Goal: Information Seeking & Learning: Check status

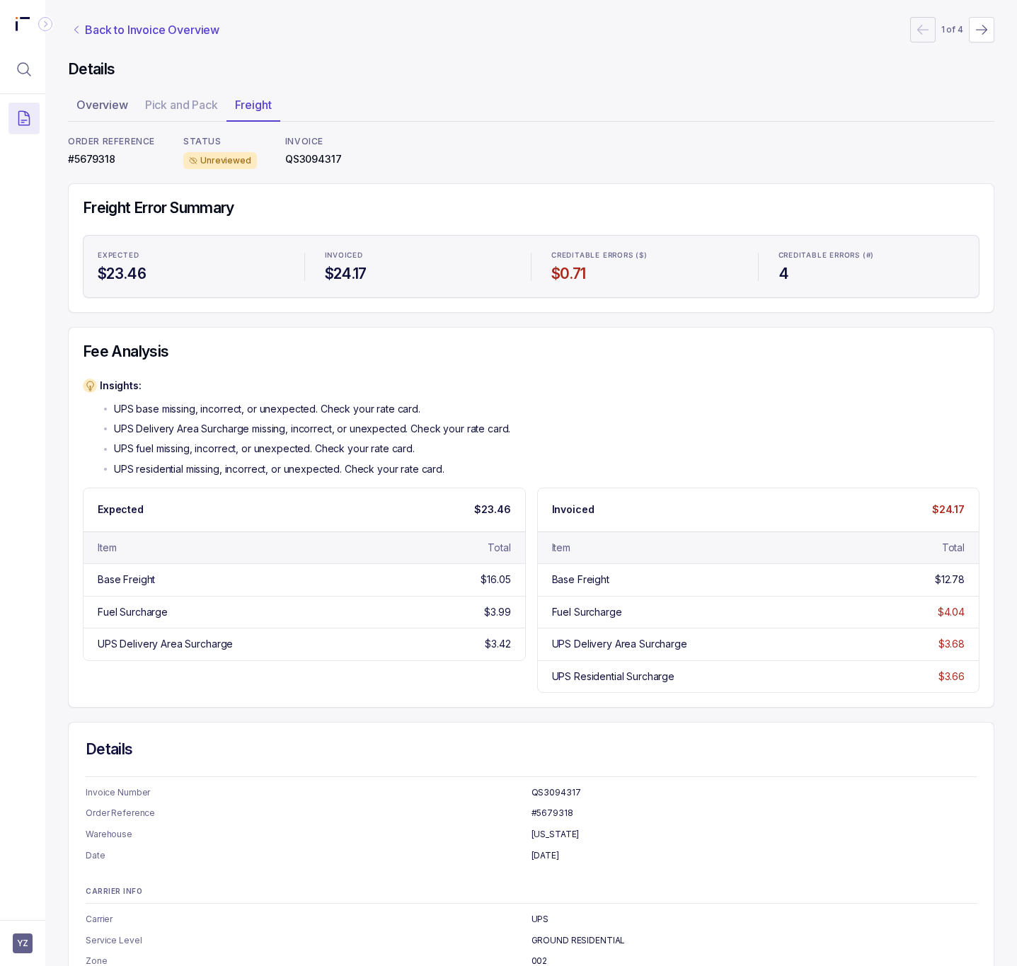
click at [166, 30] on p "Back to Invoice Overview" at bounding box center [152, 29] width 135 height 17
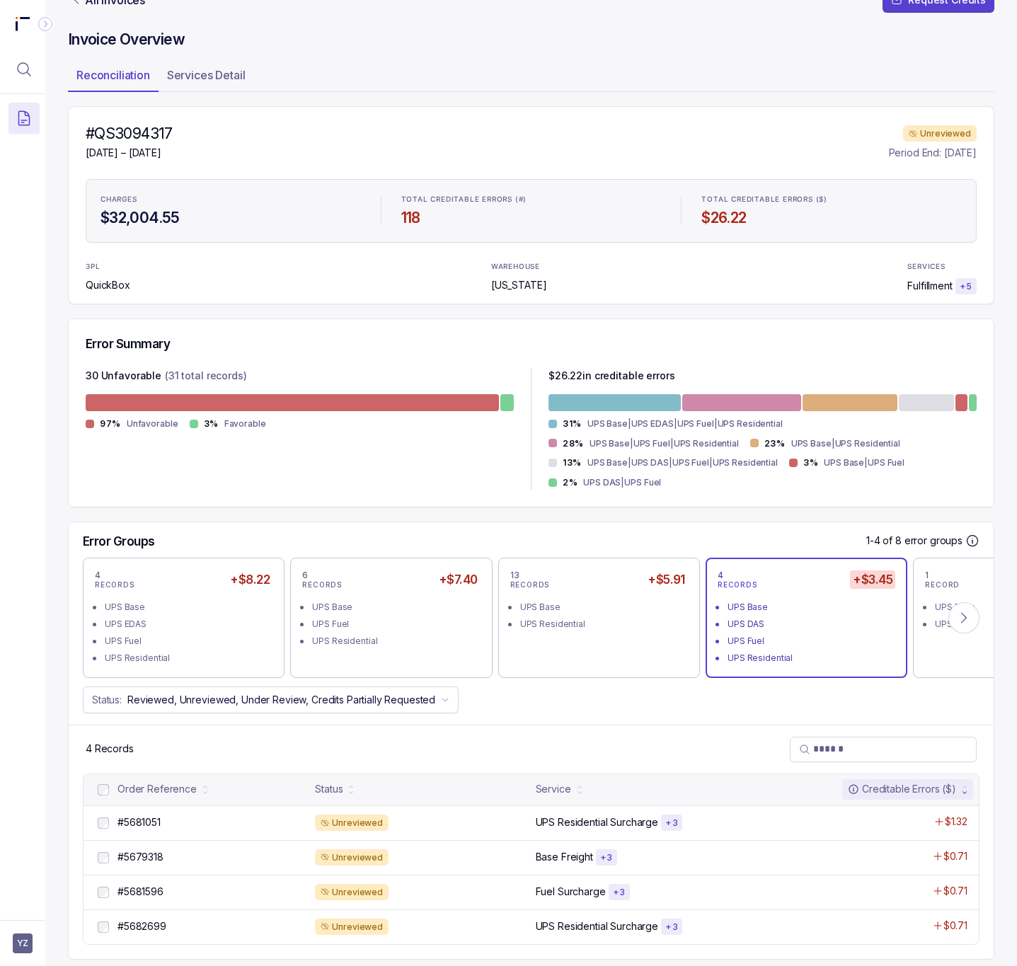
scroll to position [45, 0]
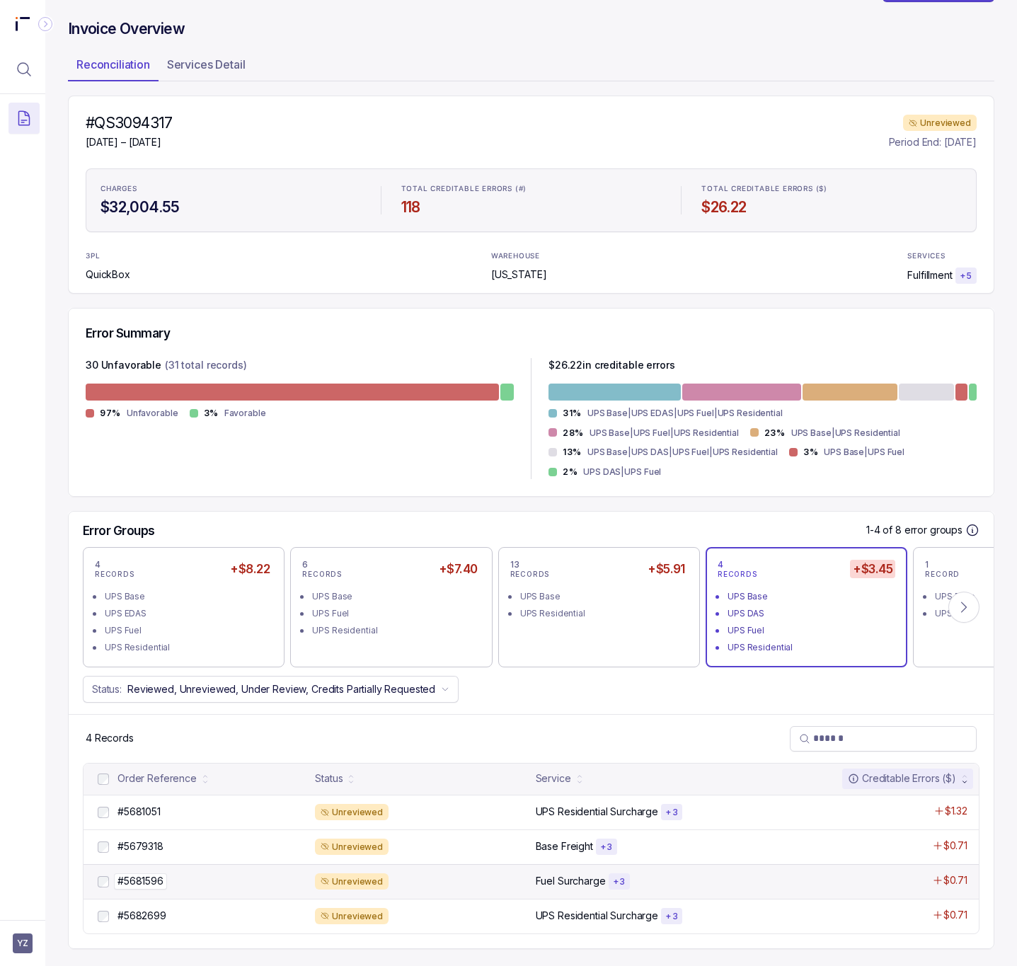
click at [134, 876] on p "#5681596" at bounding box center [140, 882] width 53 height 16
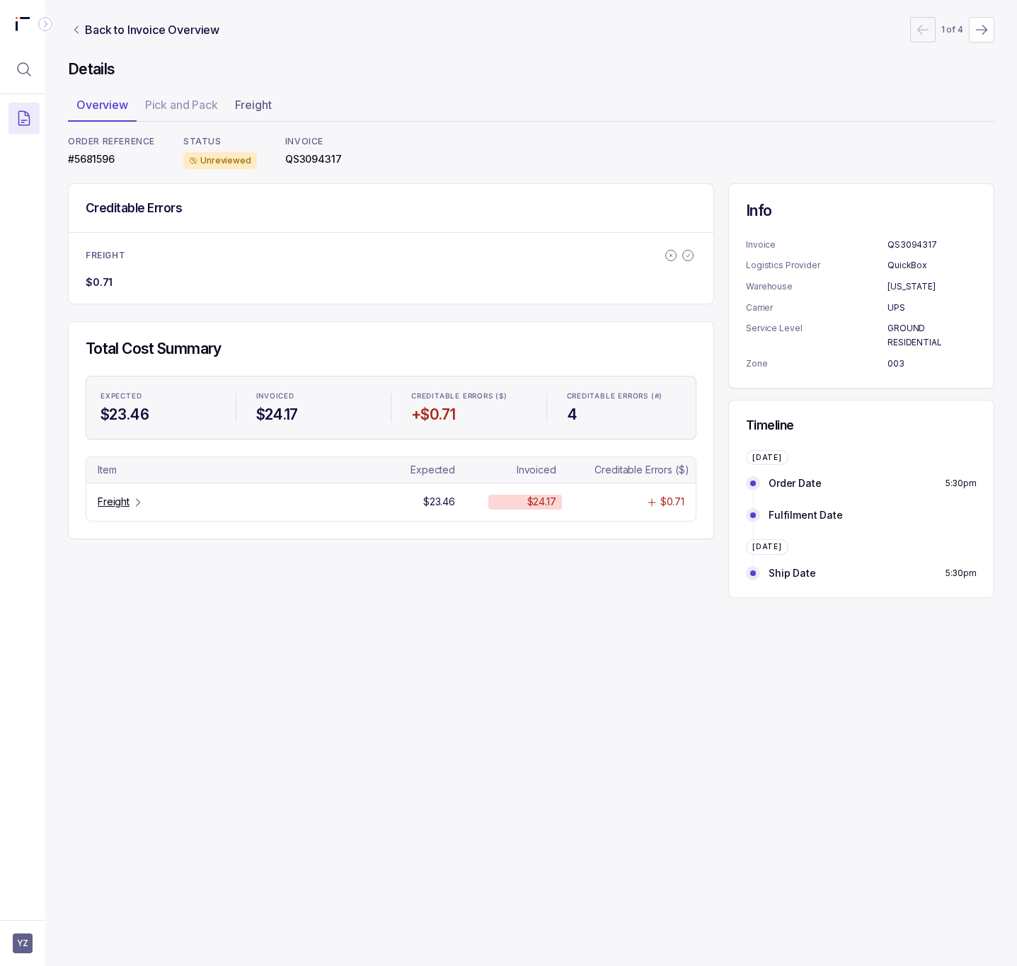
click at [98, 161] on p "#5681596" at bounding box center [111, 159] width 87 height 14
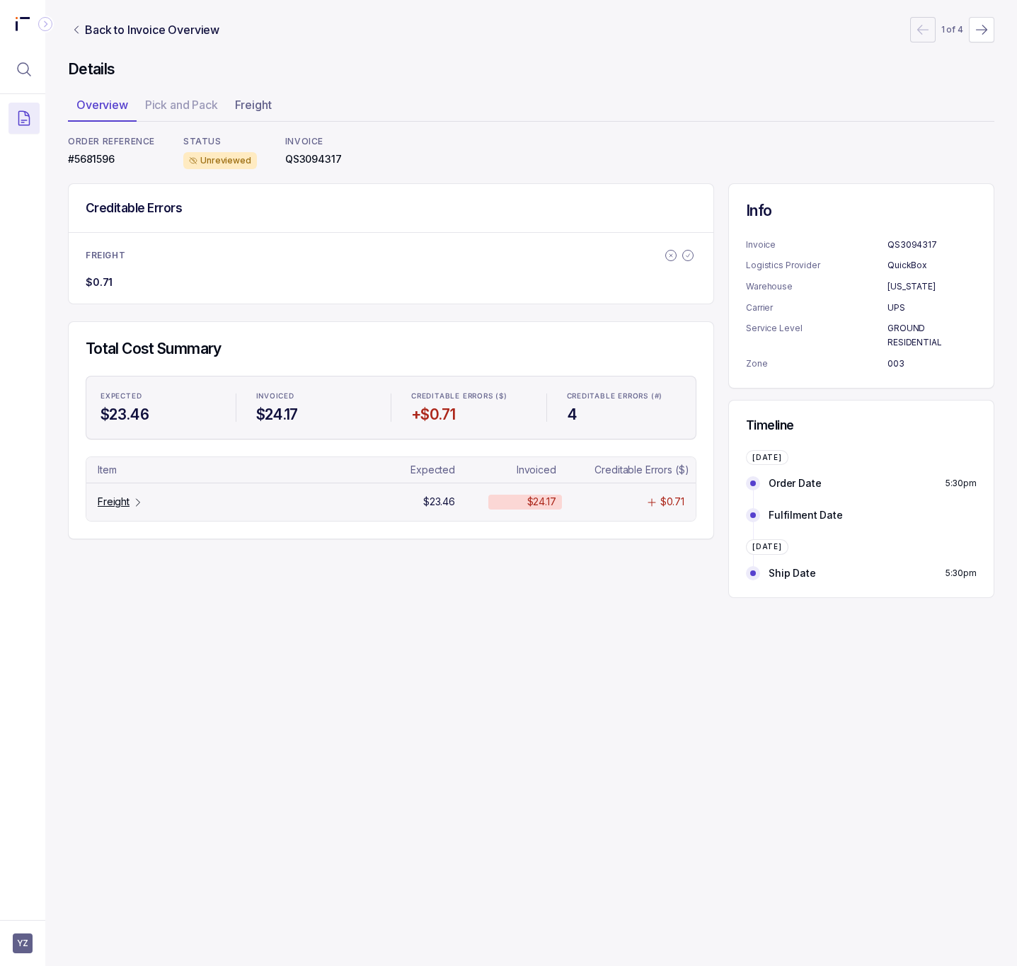
click at [135, 503] on icon "Table Cell-link 0" at bounding box center [137, 502] width 11 height 11
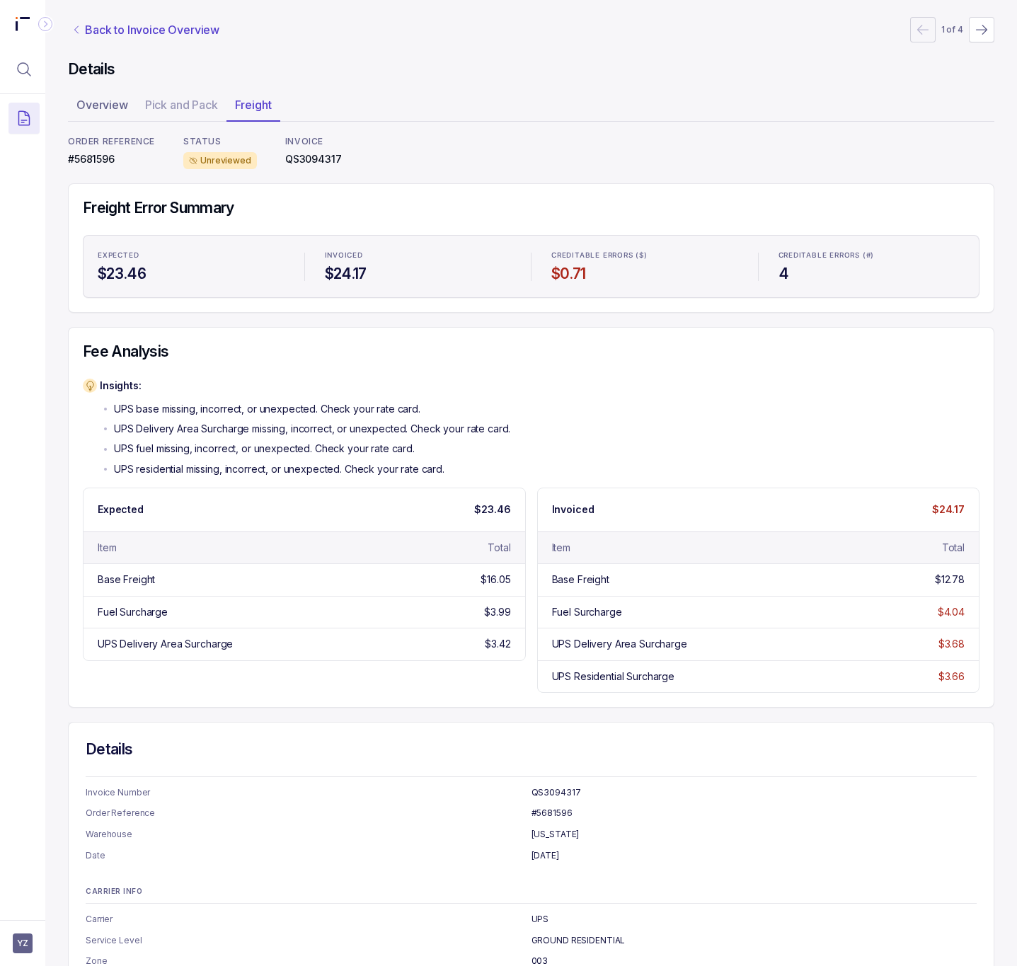
click at [136, 25] on p "Back to Invoice Overview" at bounding box center [152, 29] width 135 height 17
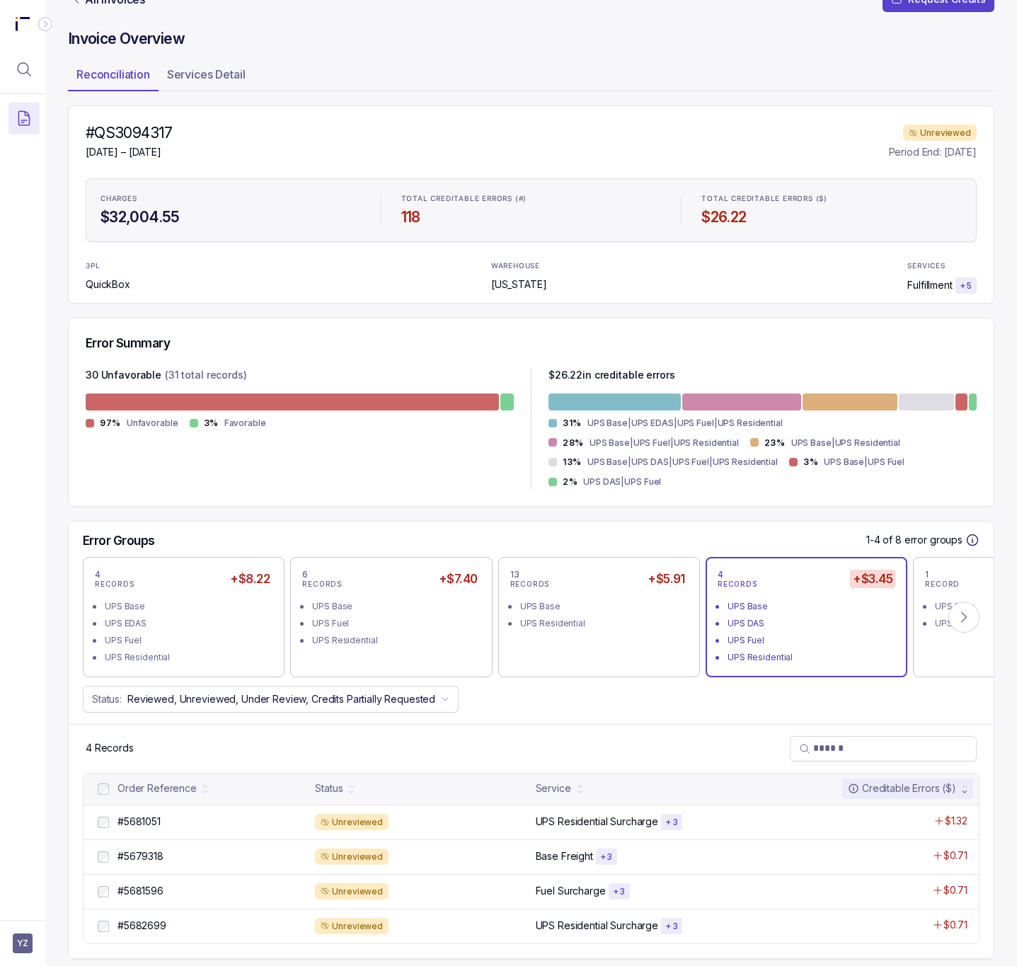
scroll to position [45, 0]
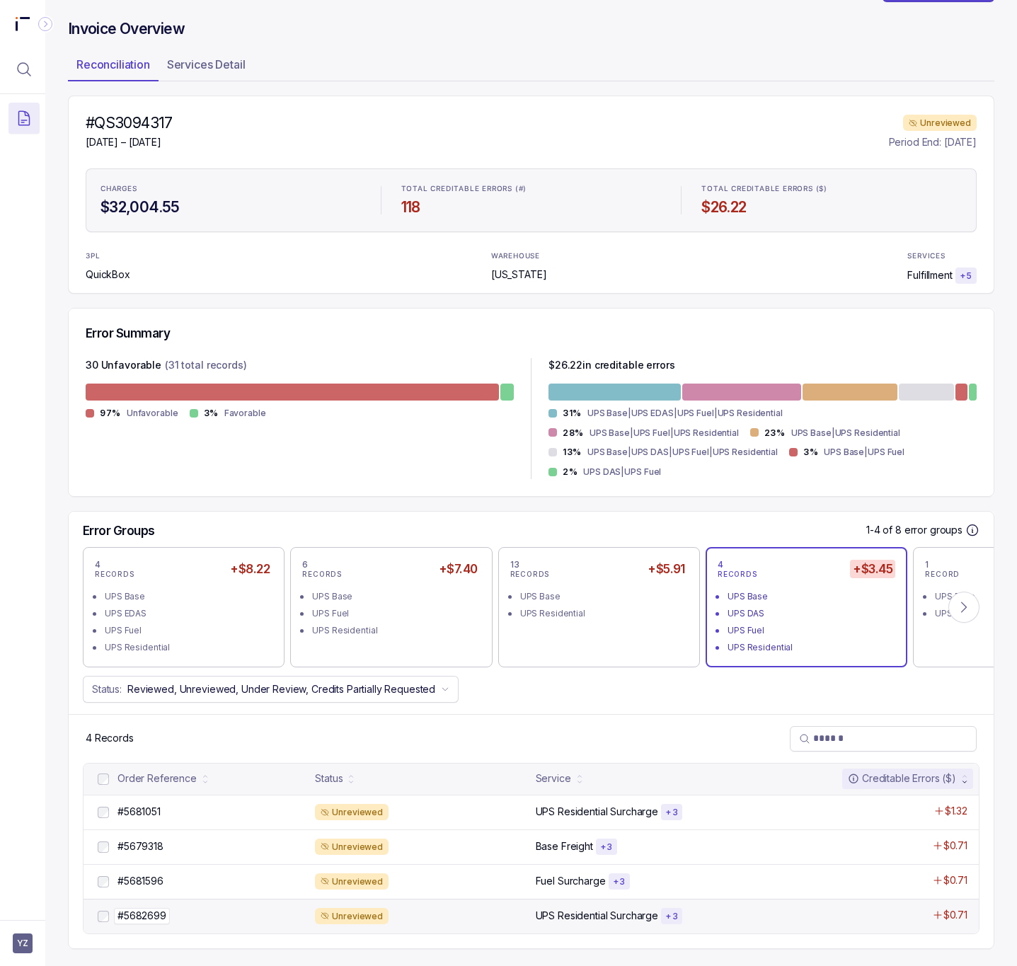
click at [149, 922] on p "#5682699" at bounding box center [142, 916] width 56 height 16
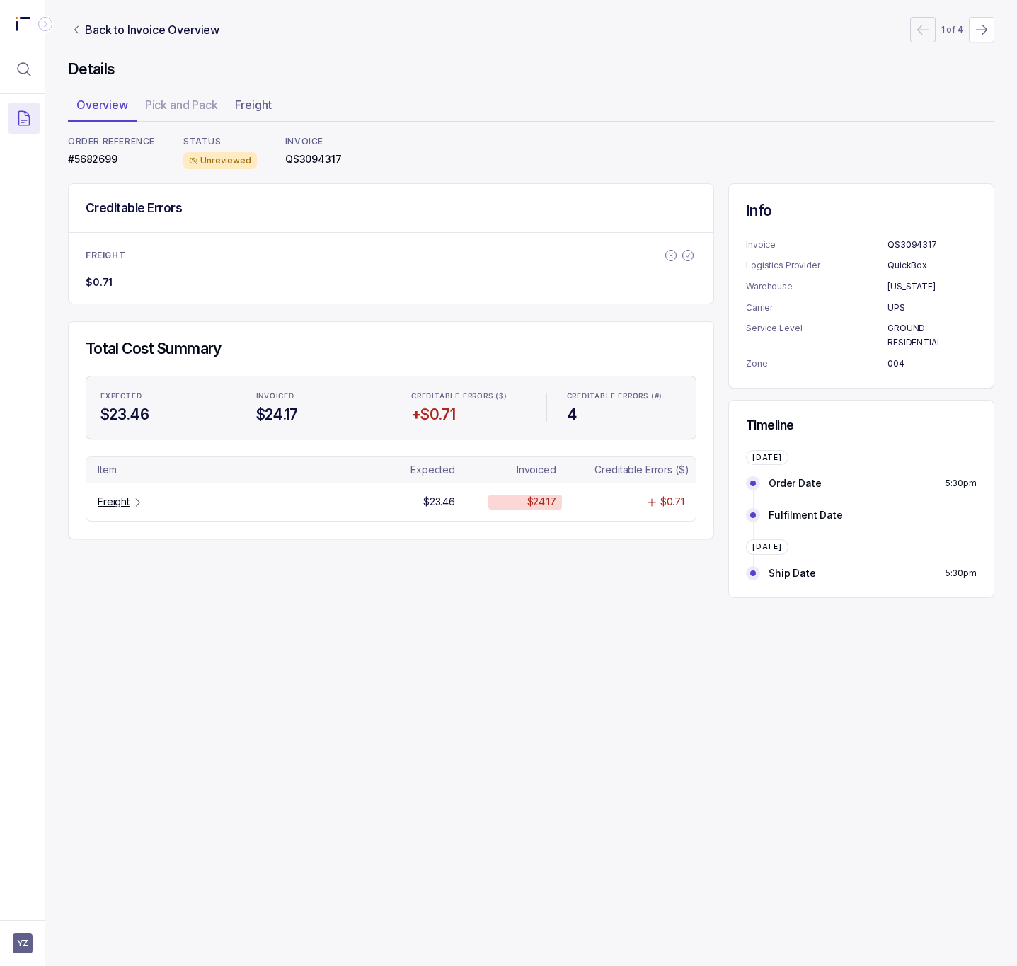
click at [96, 164] on p "#5682699" at bounding box center [111, 159] width 87 height 14
copy p "#5682699"
click at [126, 506] on p "Freight" at bounding box center [114, 502] width 32 height 14
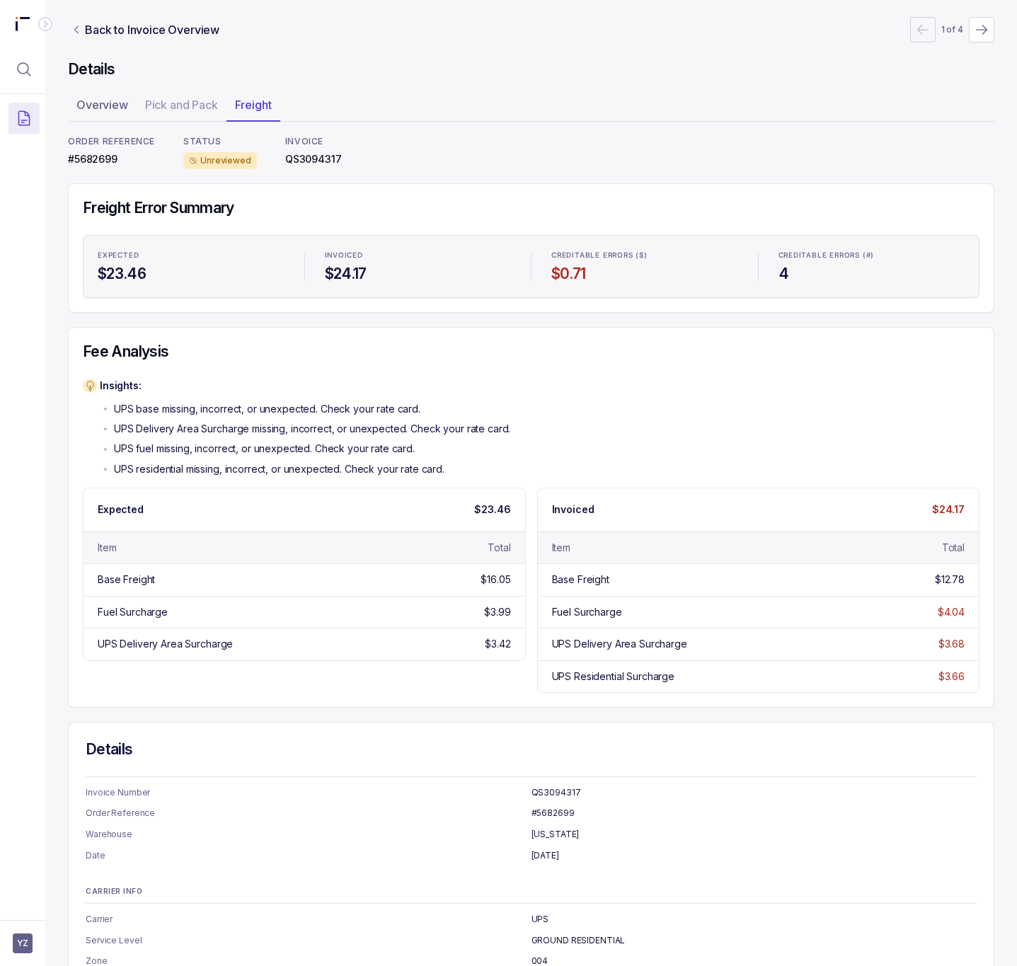
click at [144, 38] on nav "Back to Invoice Overview 1 of 4" at bounding box center [531, 29] width 927 height 25
click at [144, 30] on p "Back to Invoice Overview" at bounding box center [152, 29] width 135 height 17
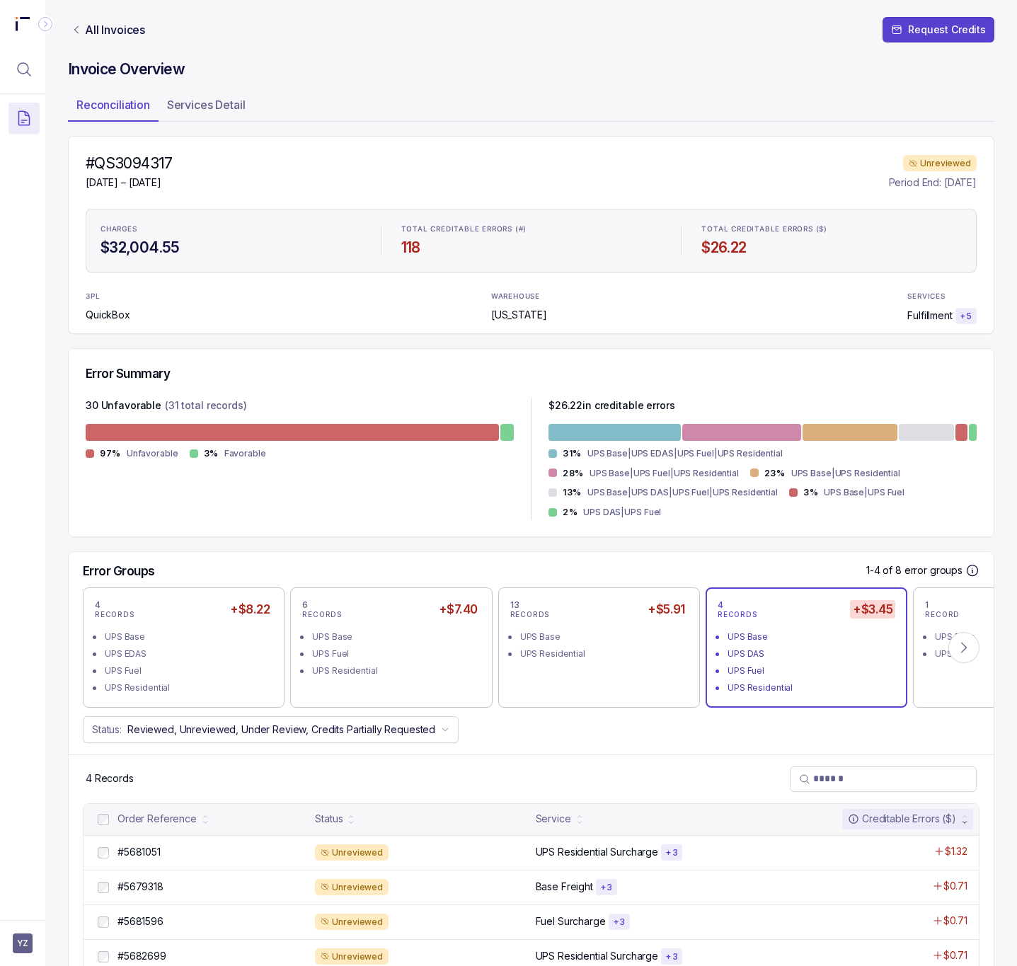
scroll to position [45, 0]
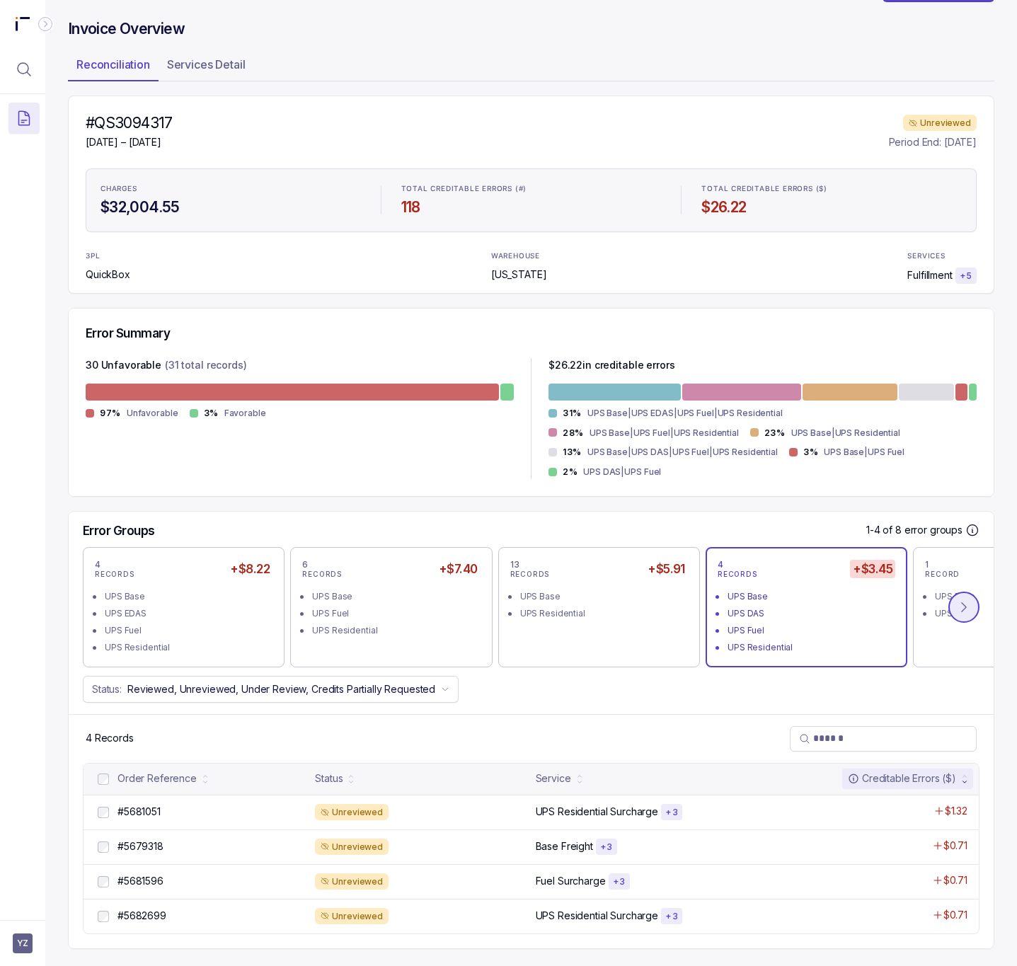
click at [956, 607] on button at bounding box center [964, 607] width 31 height 31
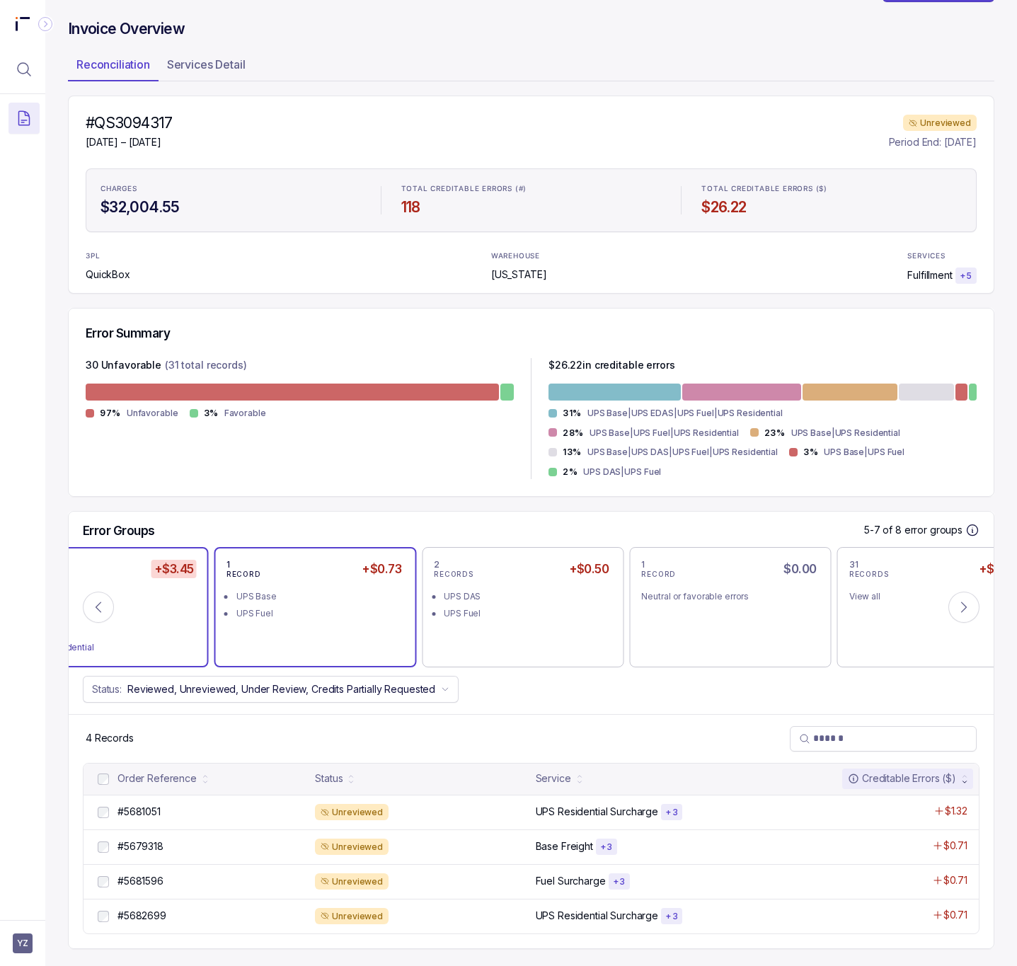
click at [343, 595] on div "UPS Base" at bounding box center [319, 597] width 166 height 14
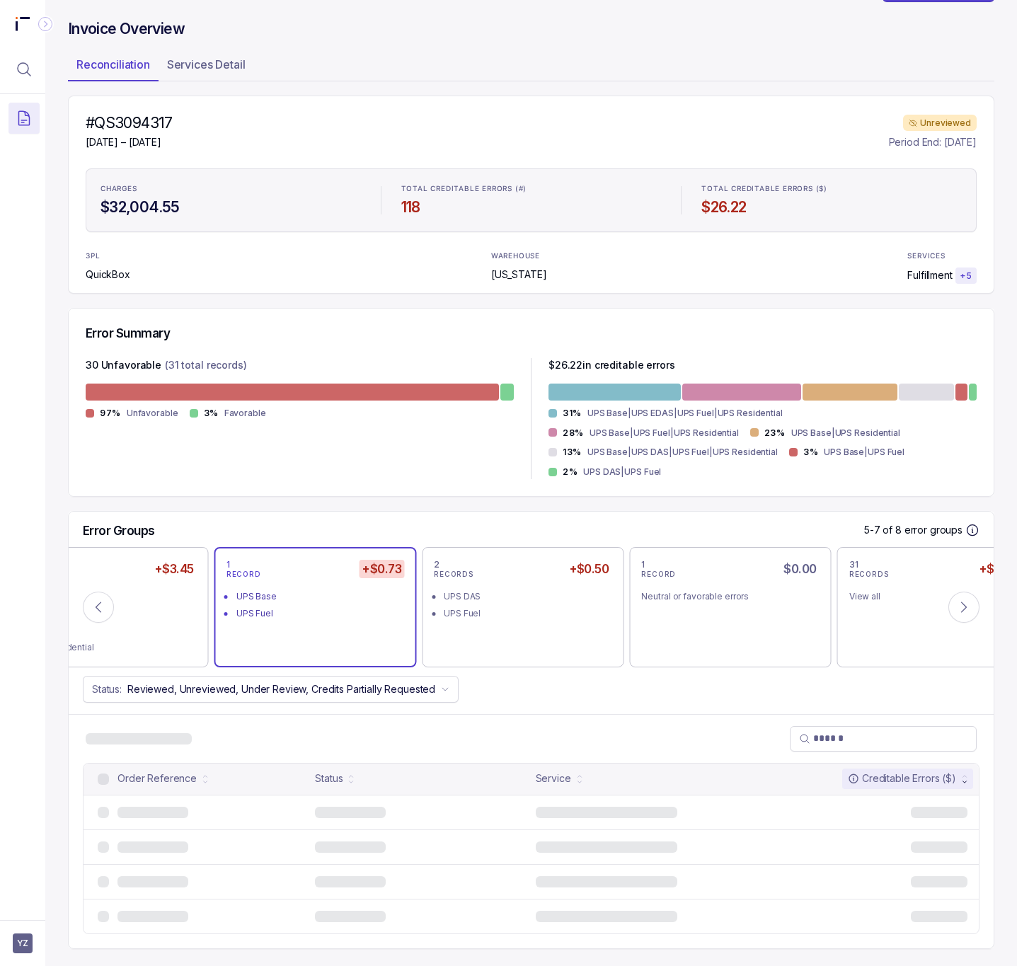
scroll to position [0, 0]
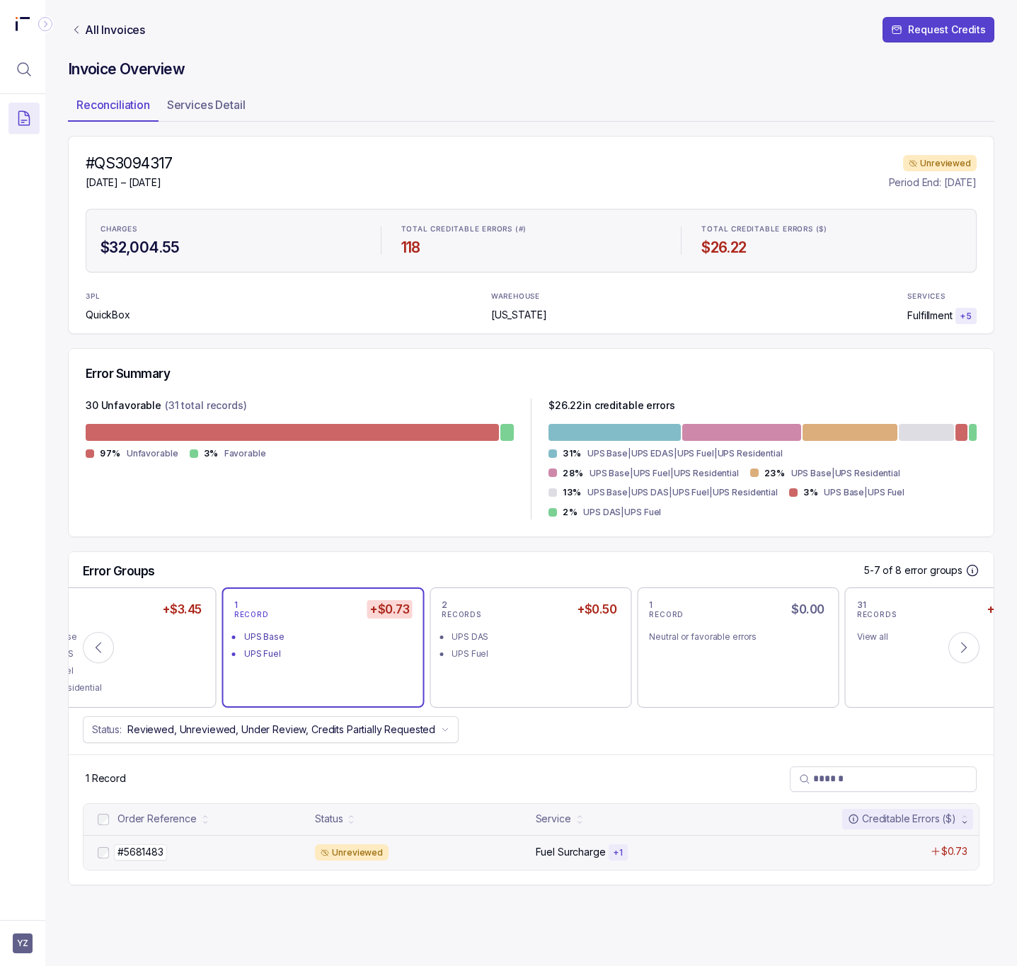
click at [162, 845] on p "#5681483" at bounding box center [140, 853] width 53 height 16
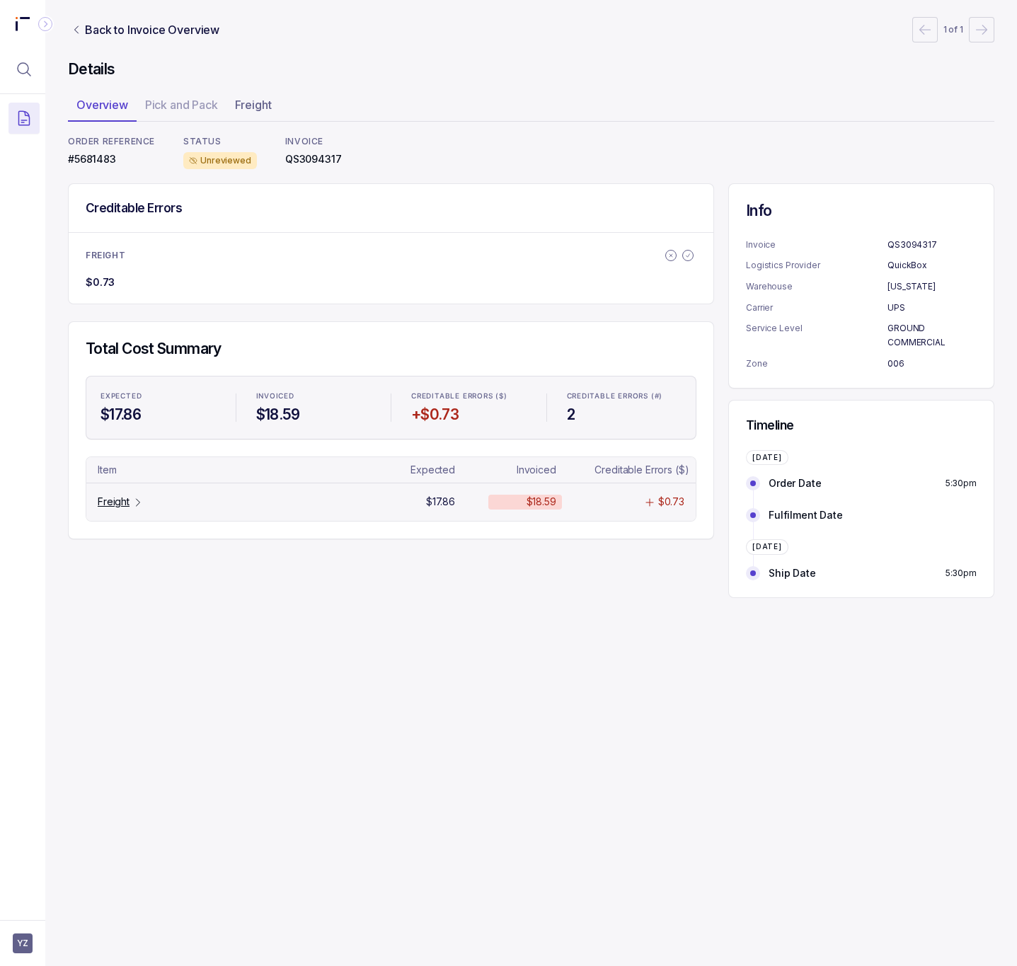
click at [123, 508] on p "Freight" at bounding box center [114, 502] width 32 height 14
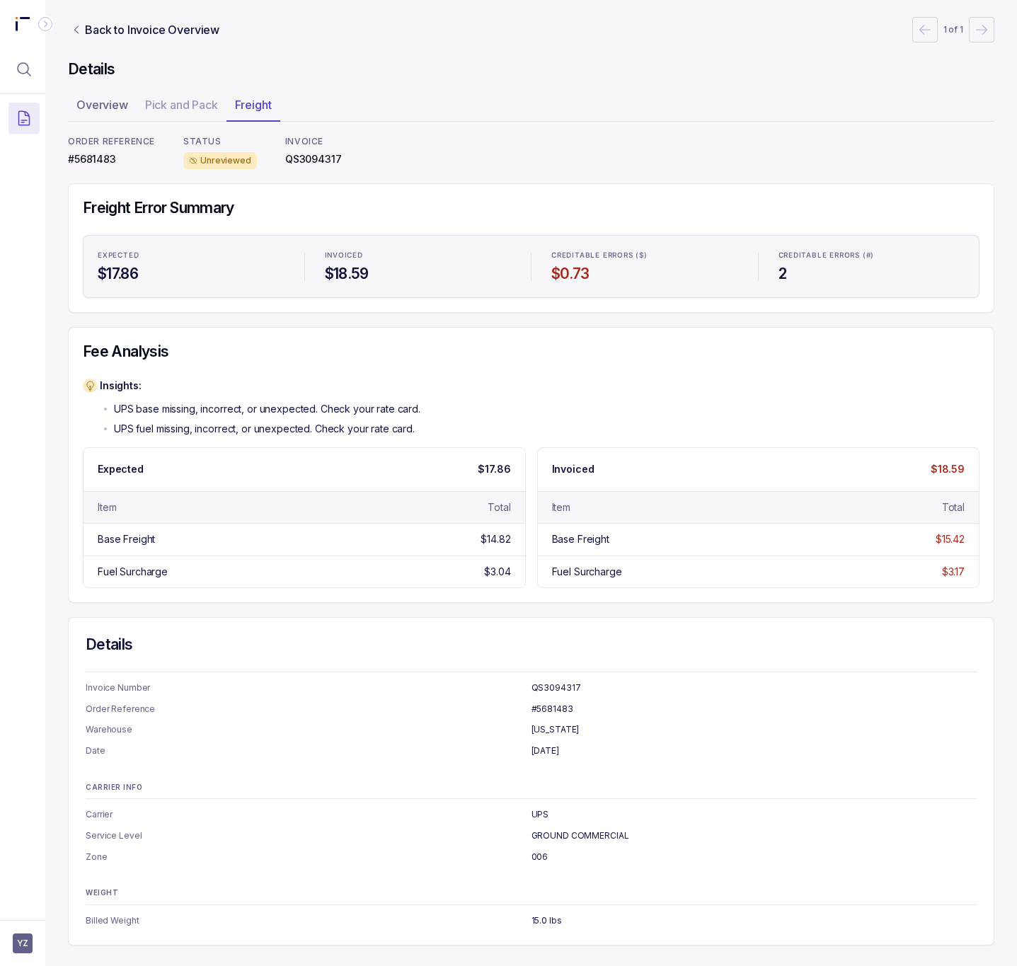
click at [104, 160] on p "#5681483" at bounding box center [111, 159] width 87 height 14
click at [103, 160] on p "#5681483" at bounding box center [111, 159] width 87 height 14
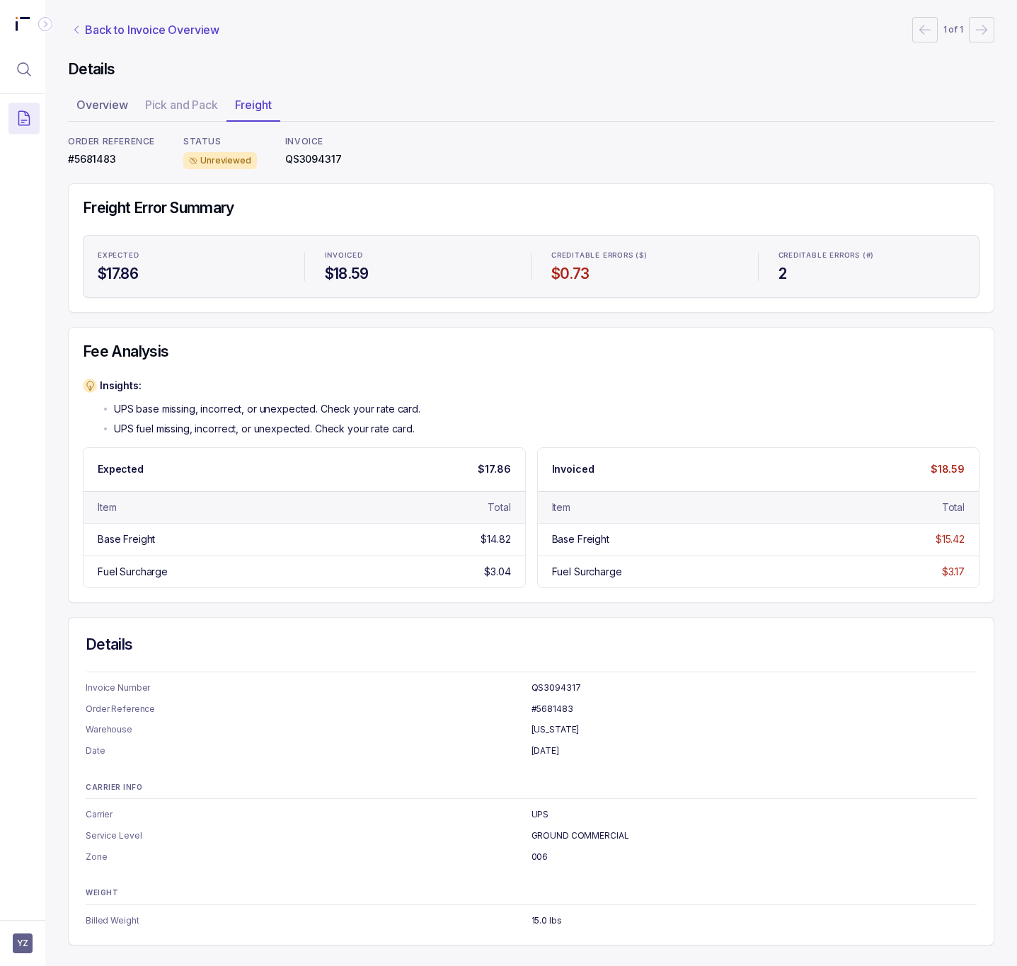
click at [153, 26] on p "Back to Invoice Overview" at bounding box center [152, 29] width 135 height 17
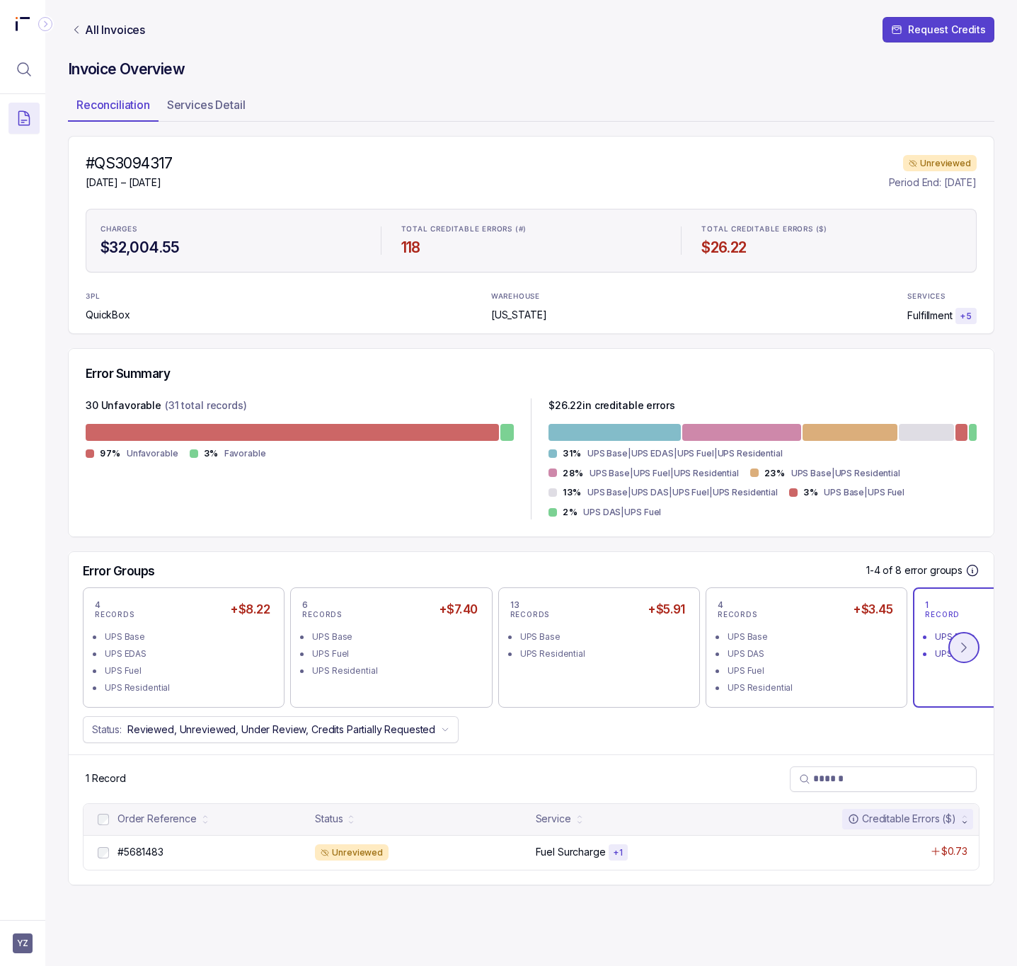
click at [954, 632] on button at bounding box center [964, 647] width 31 height 31
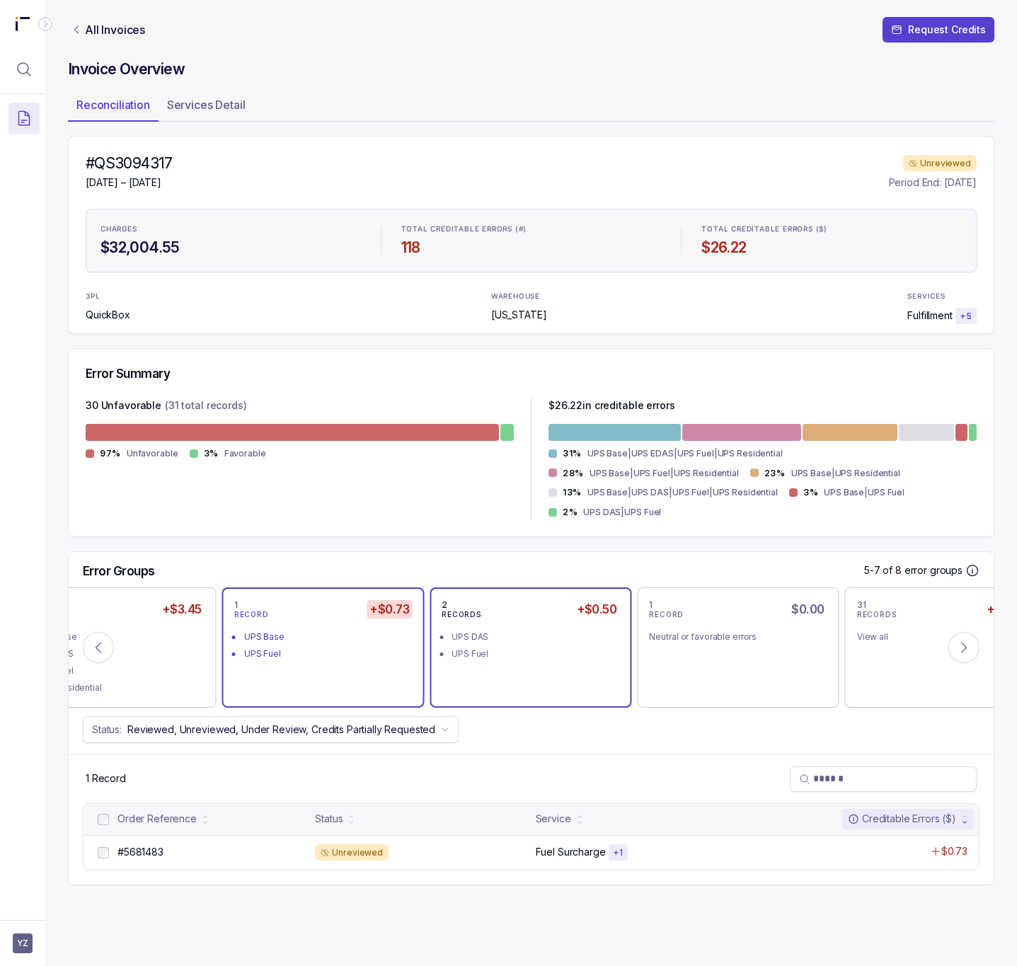
click at [549, 647] on div "UPS Fuel" at bounding box center [535, 654] width 166 height 14
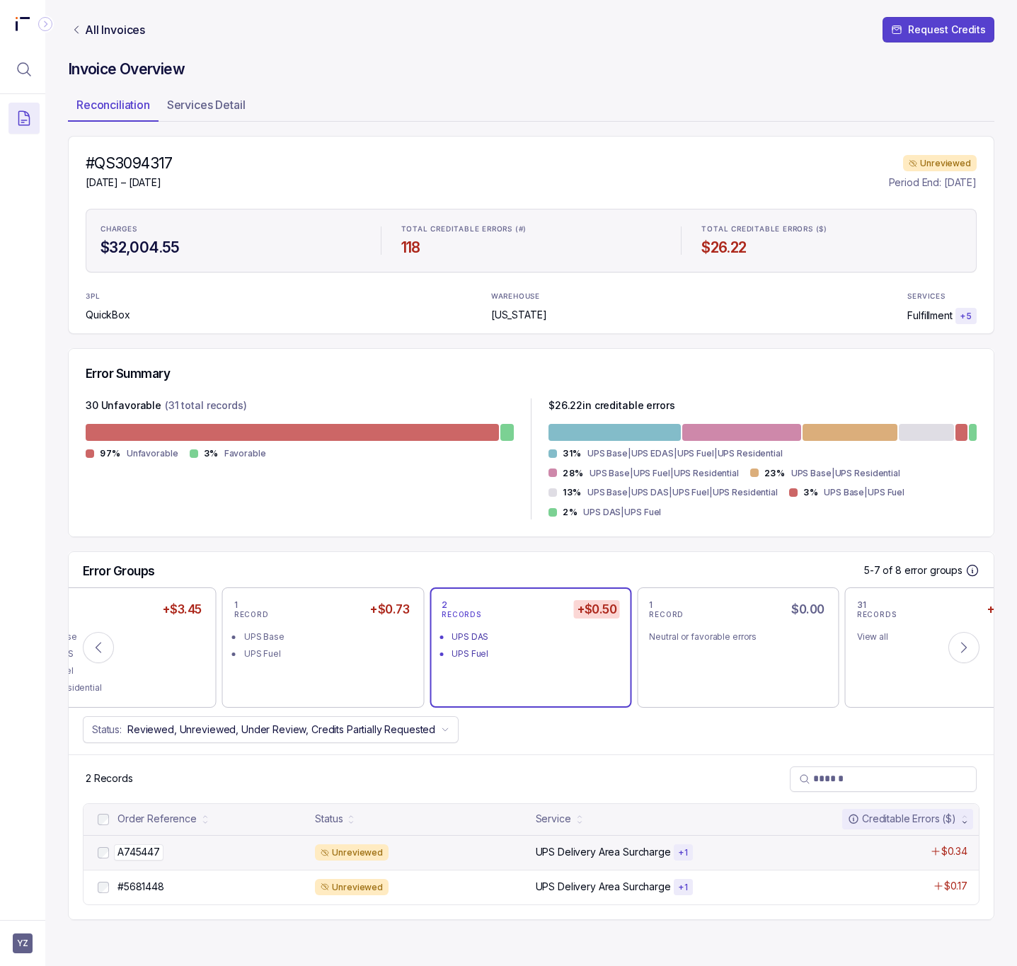
click at [157, 845] on p "A745447" at bounding box center [139, 853] width 50 height 16
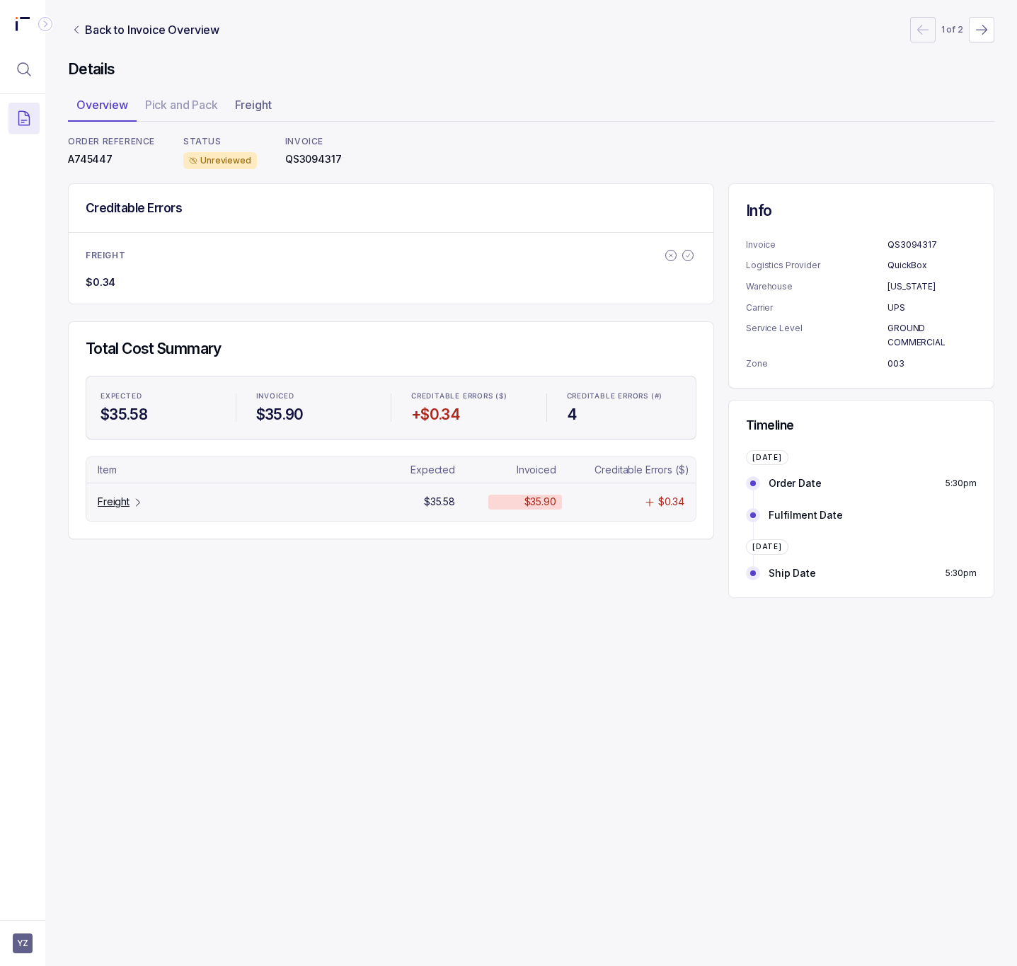
click at [123, 509] on p "Freight" at bounding box center [114, 502] width 32 height 14
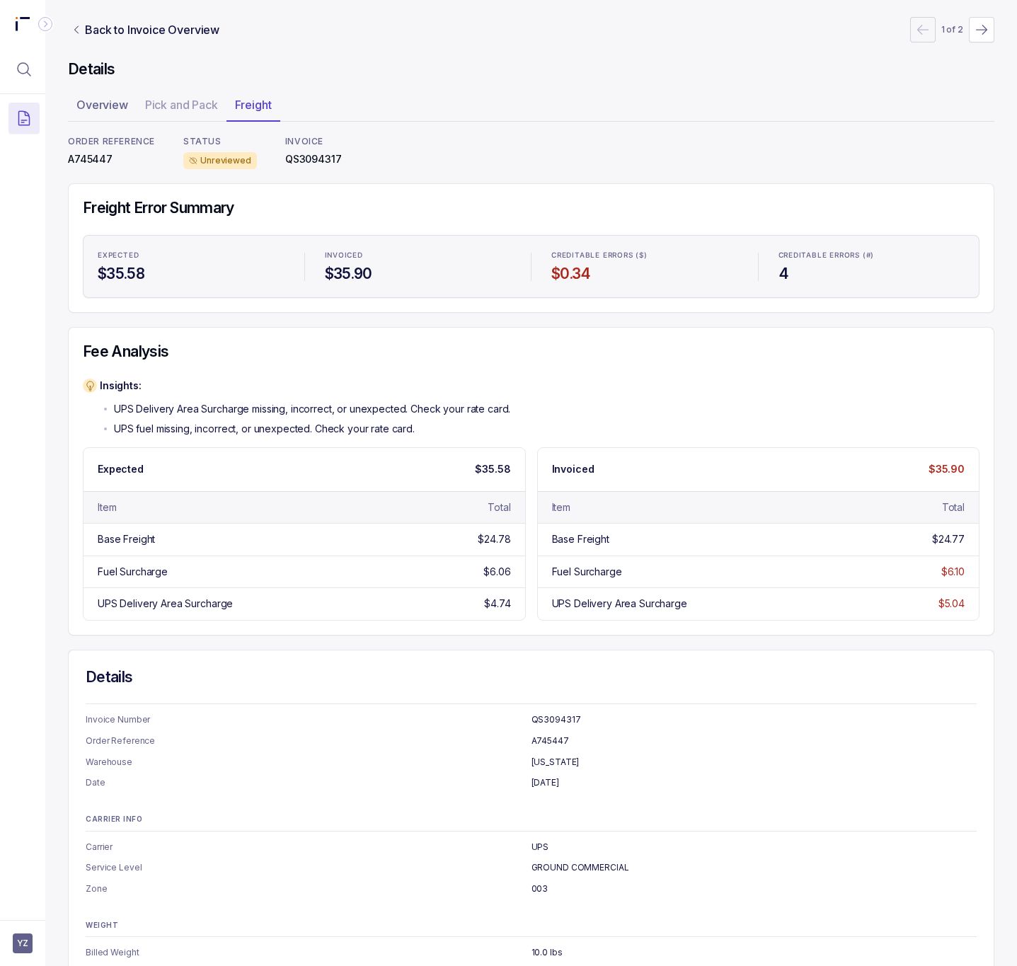
click at [96, 155] on p "A745447" at bounding box center [111, 159] width 87 height 14
copy p "A745447"
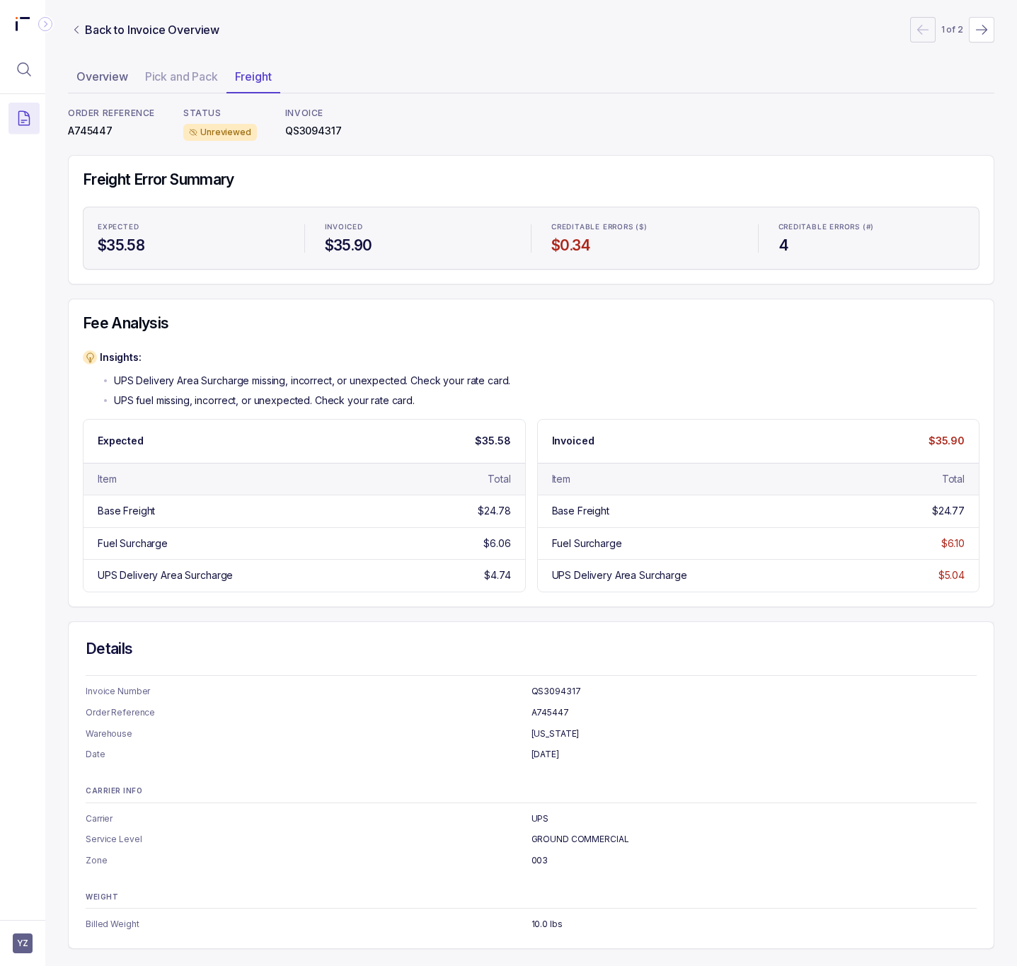
click at [188, 38] on nav "Back to Invoice Overview 1 of 2" at bounding box center [531, 29] width 927 height 25
click at [188, 35] on p "Back to Invoice Overview" at bounding box center [152, 29] width 135 height 17
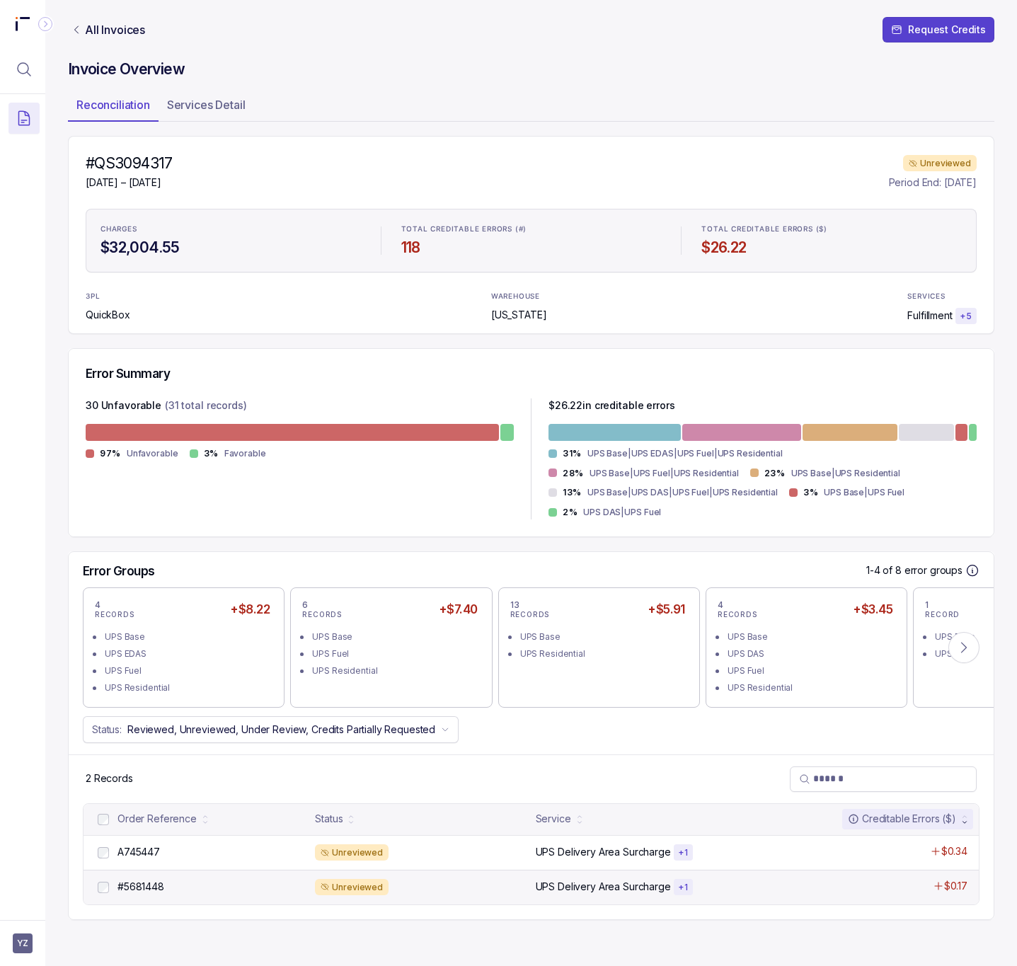
click at [149, 880] on div "#5681448 #5681448" at bounding box center [201, 887] width 212 height 17
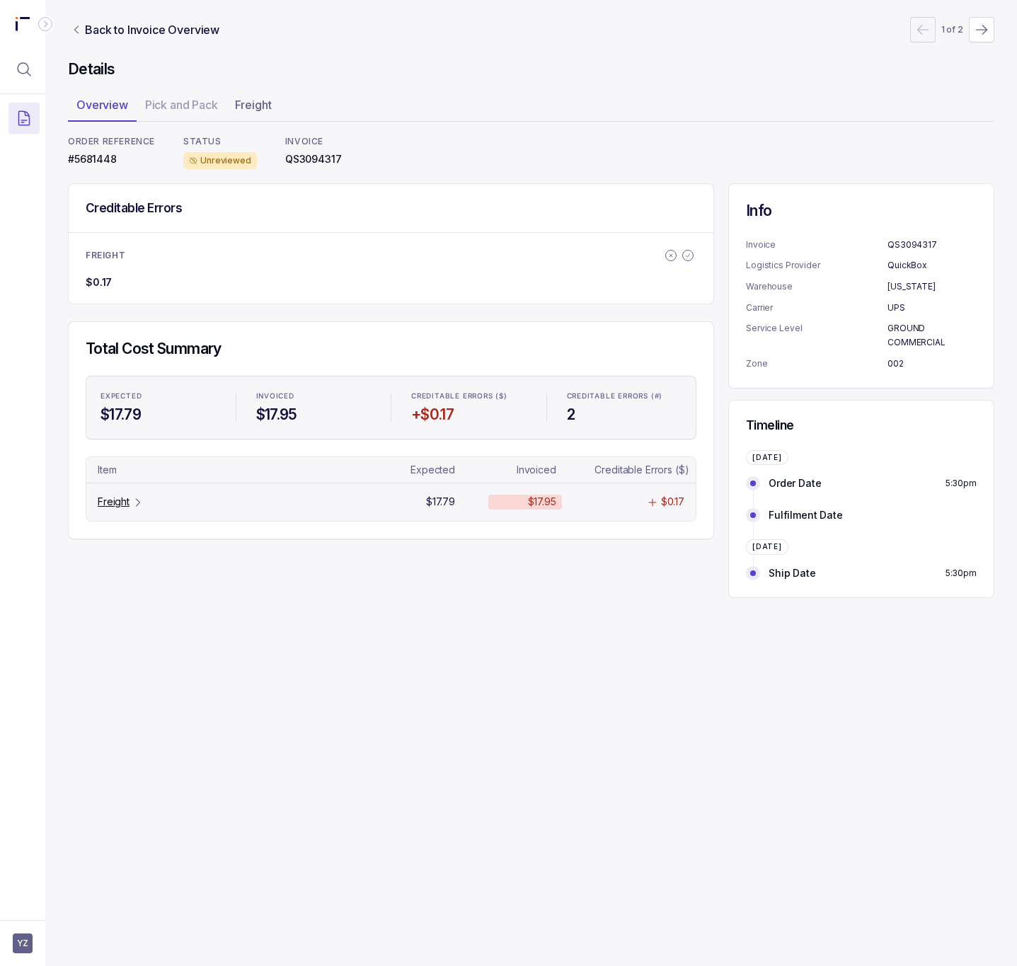
click at [121, 504] on p "Freight" at bounding box center [114, 502] width 32 height 14
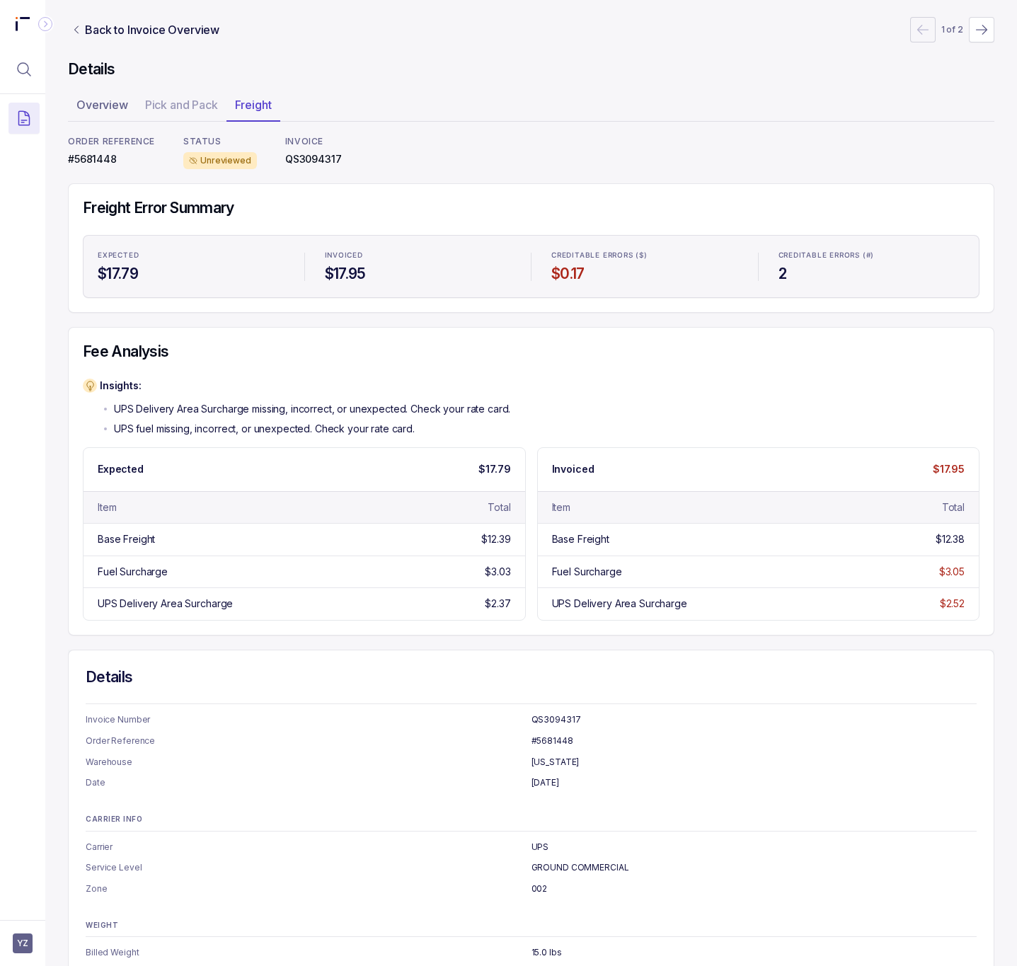
scroll to position [35, 0]
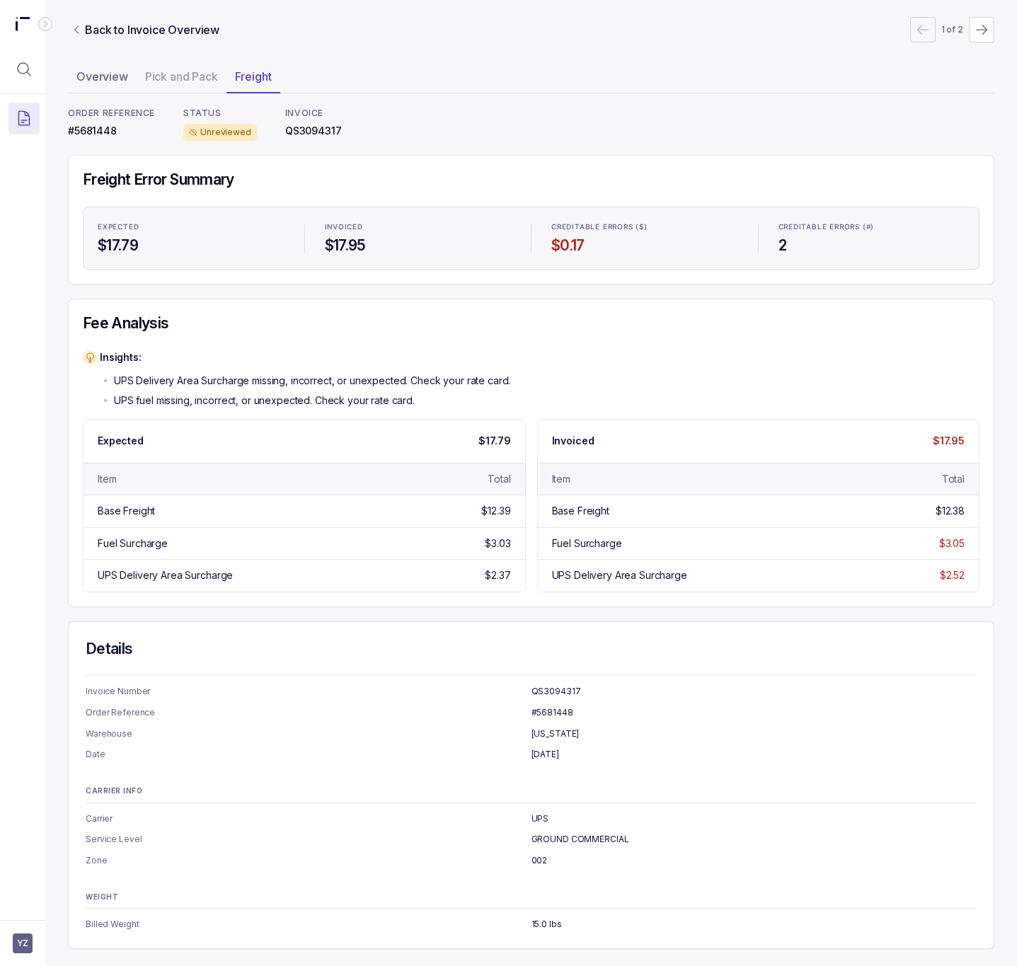
click at [101, 125] on p "#5681448" at bounding box center [111, 131] width 87 height 14
copy p "#5681448"
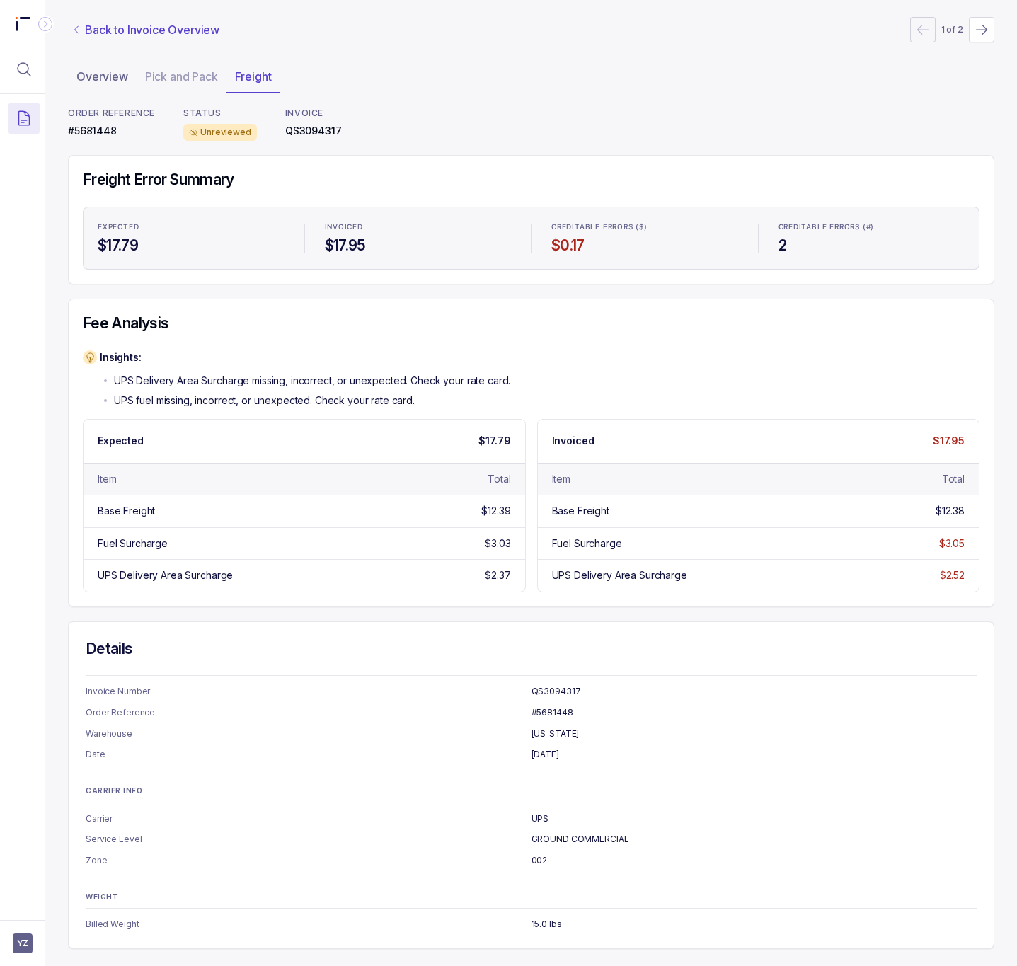
click at [155, 26] on p "Back to Invoice Overview" at bounding box center [152, 29] width 135 height 17
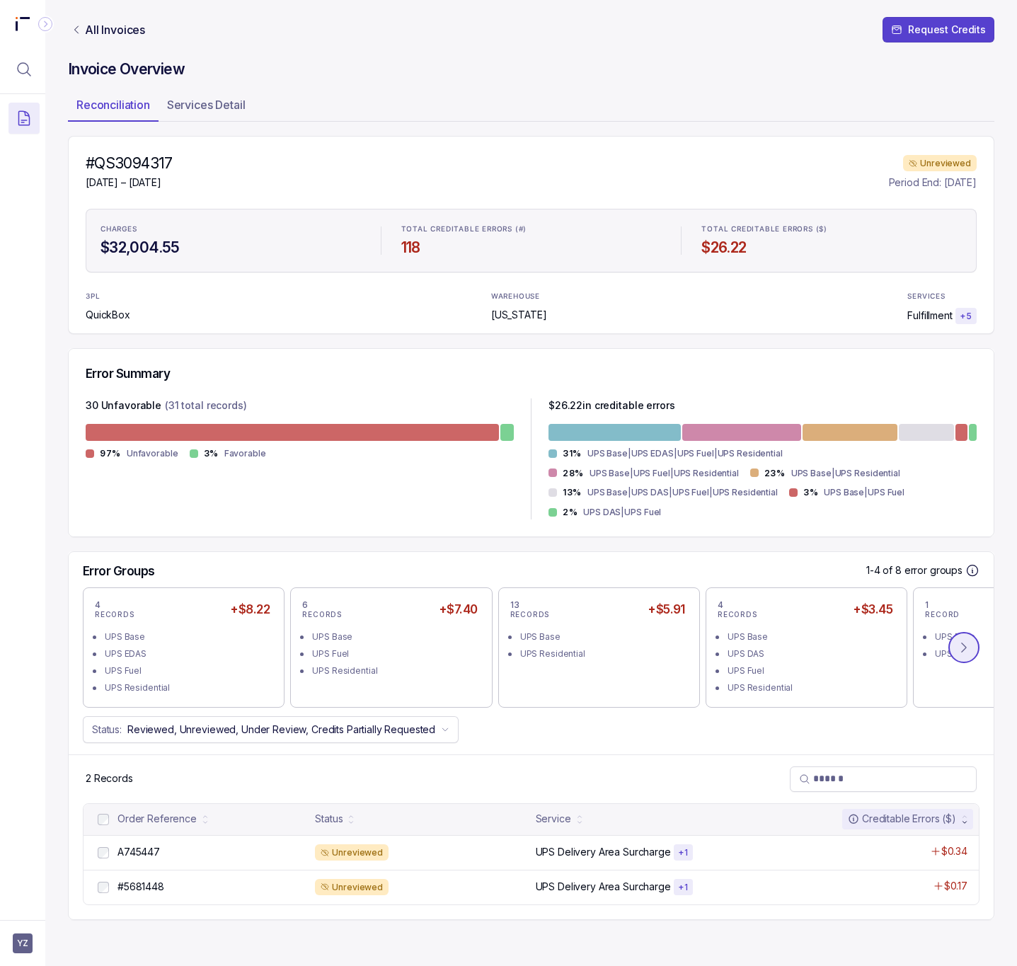
click at [967, 641] on icon at bounding box center [964, 648] width 14 height 14
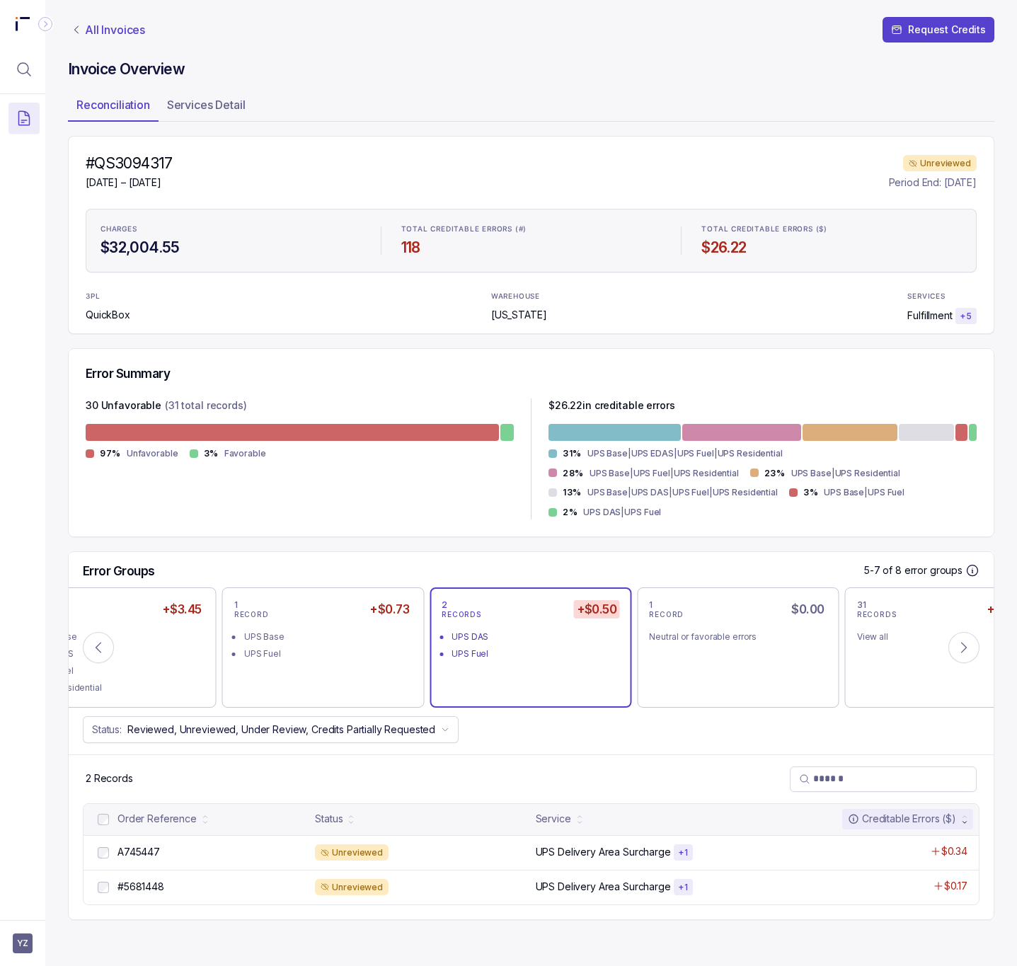
click at [94, 32] on p "All Invoices" at bounding box center [115, 30] width 60 height 14
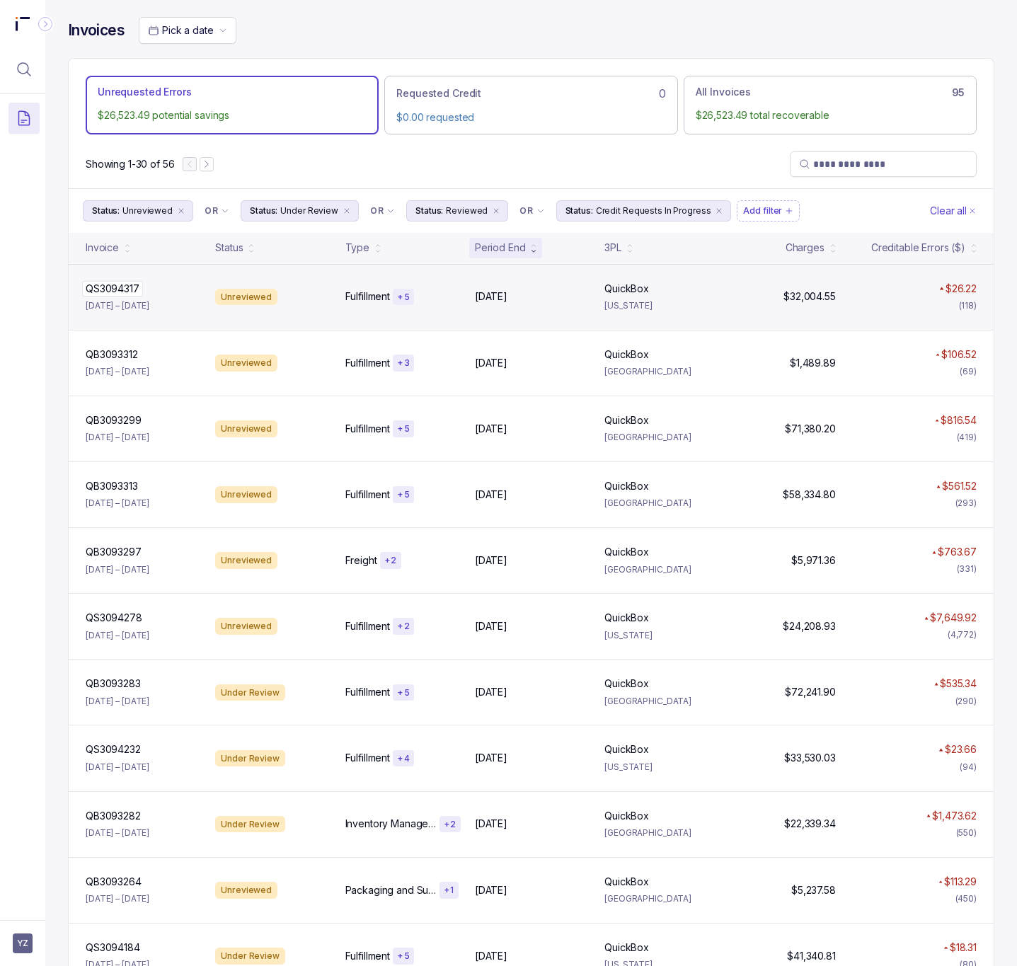
click at [149, 287] on div "QS3094317 QS3094317" at bounding box center [142, 289] width 113 height 14
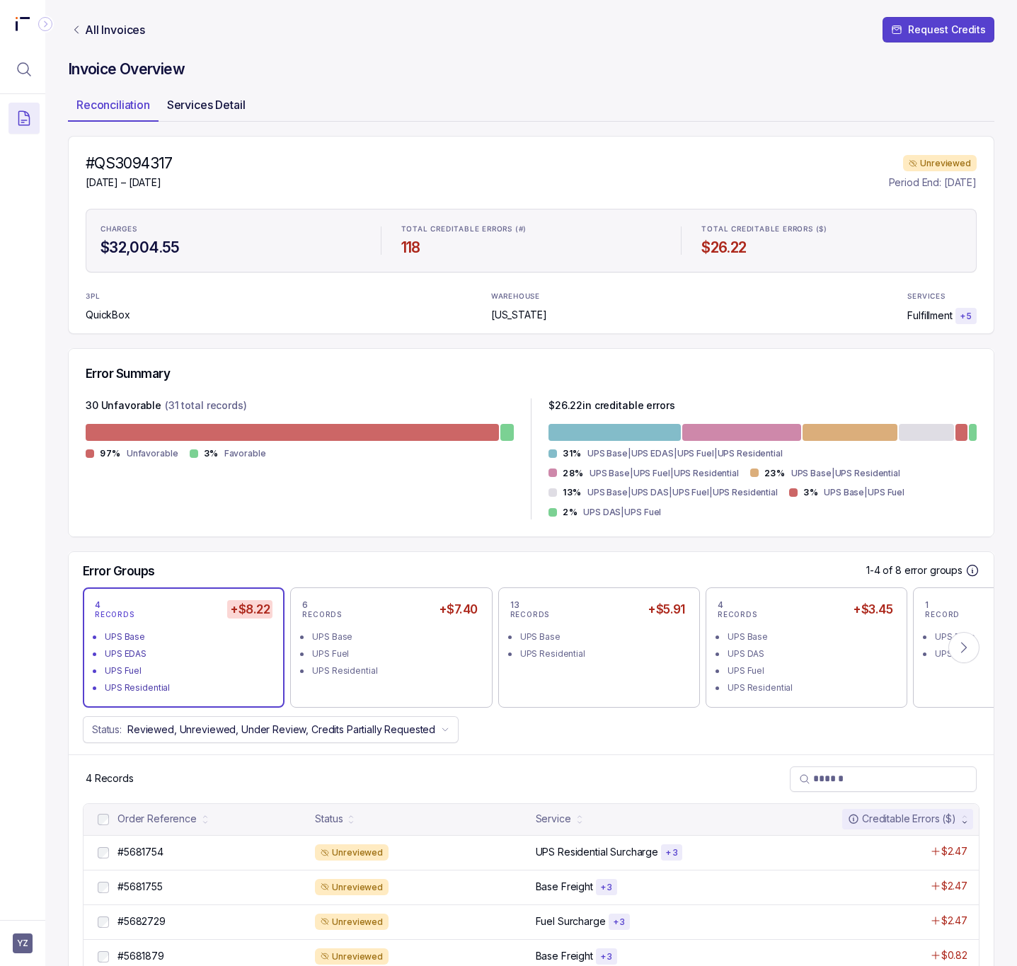
click at [239, 108] on p "Services Detail" at bounding box center [206, 104] width 79 height 17
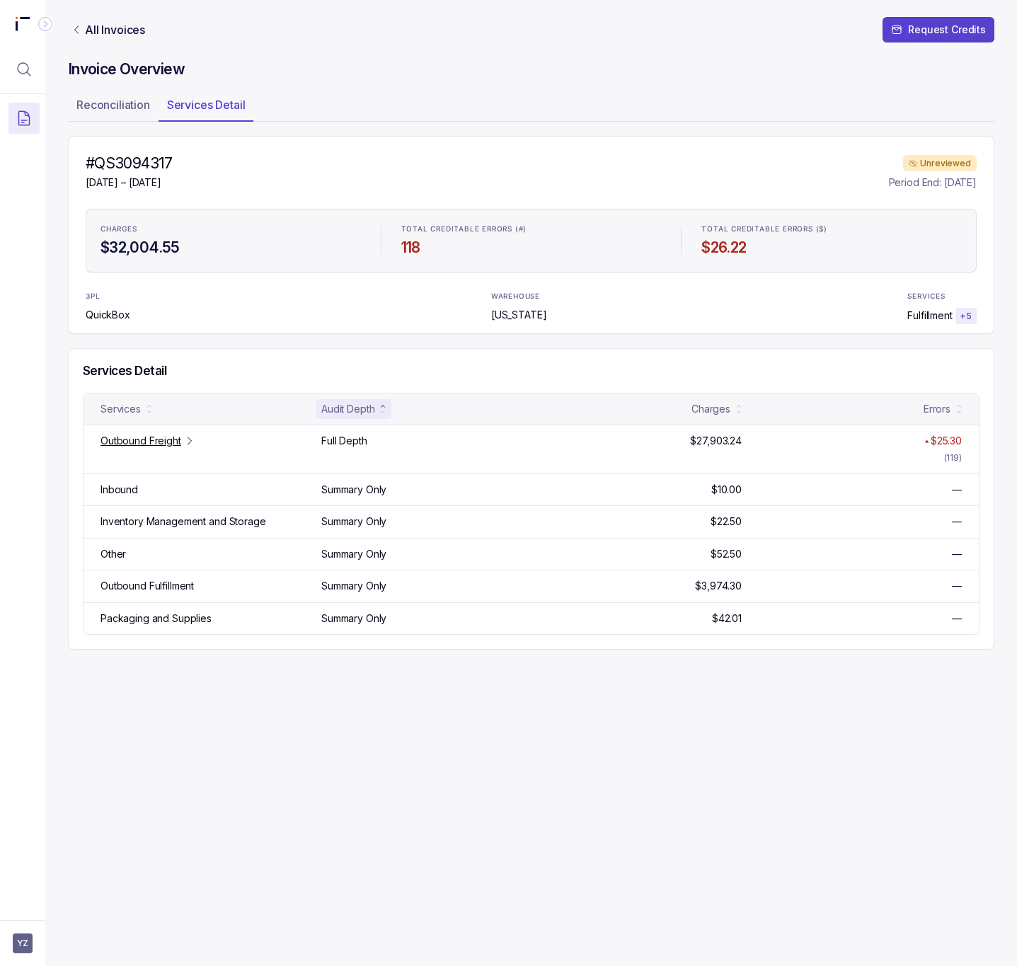
click at [637, 805] on div "All Invoices Request Credits Invoice Overview Reconciliation Services Detail #Q…" at bounding box center [531, 483] width 927 height 966
click at [115, 30] on p "All Invoices" at bounding box center [115, 30] width 60 height 14
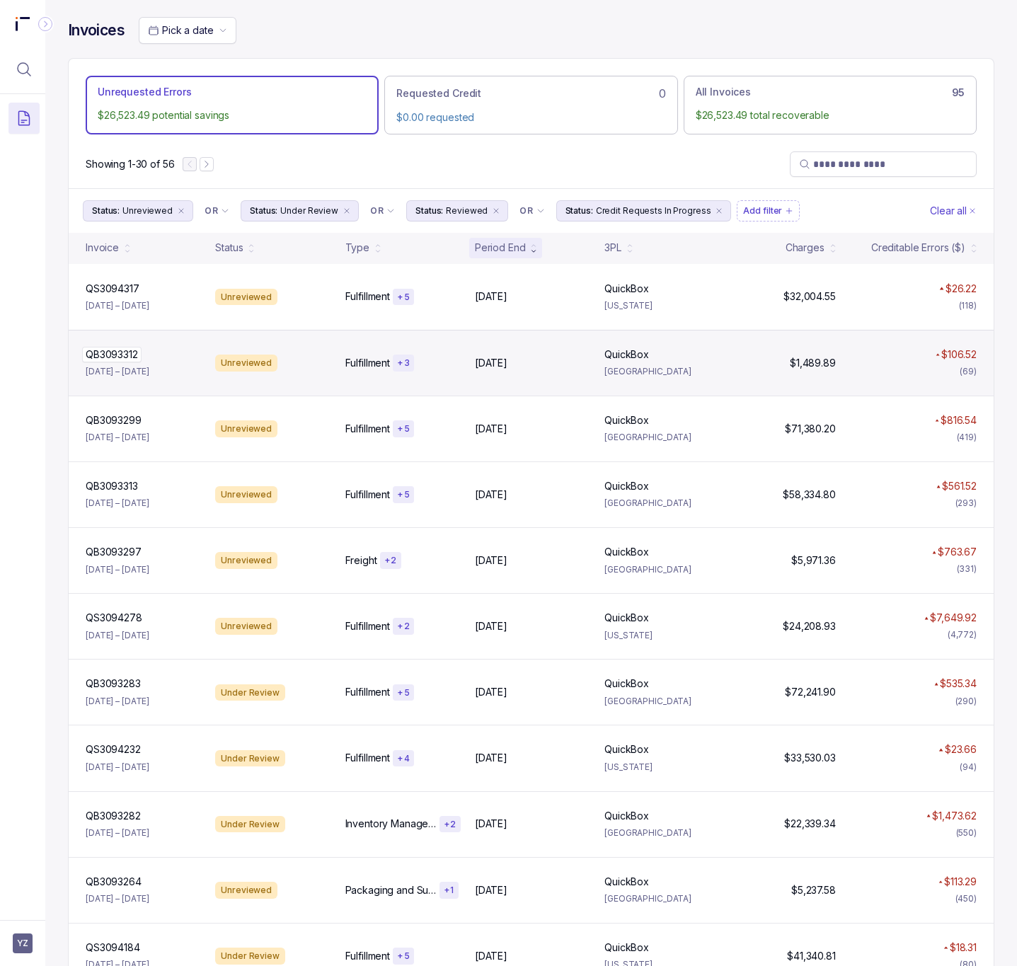
click at [120, 358] on p "QB3093312" at bounding box center [111, 355] width 59 height 16
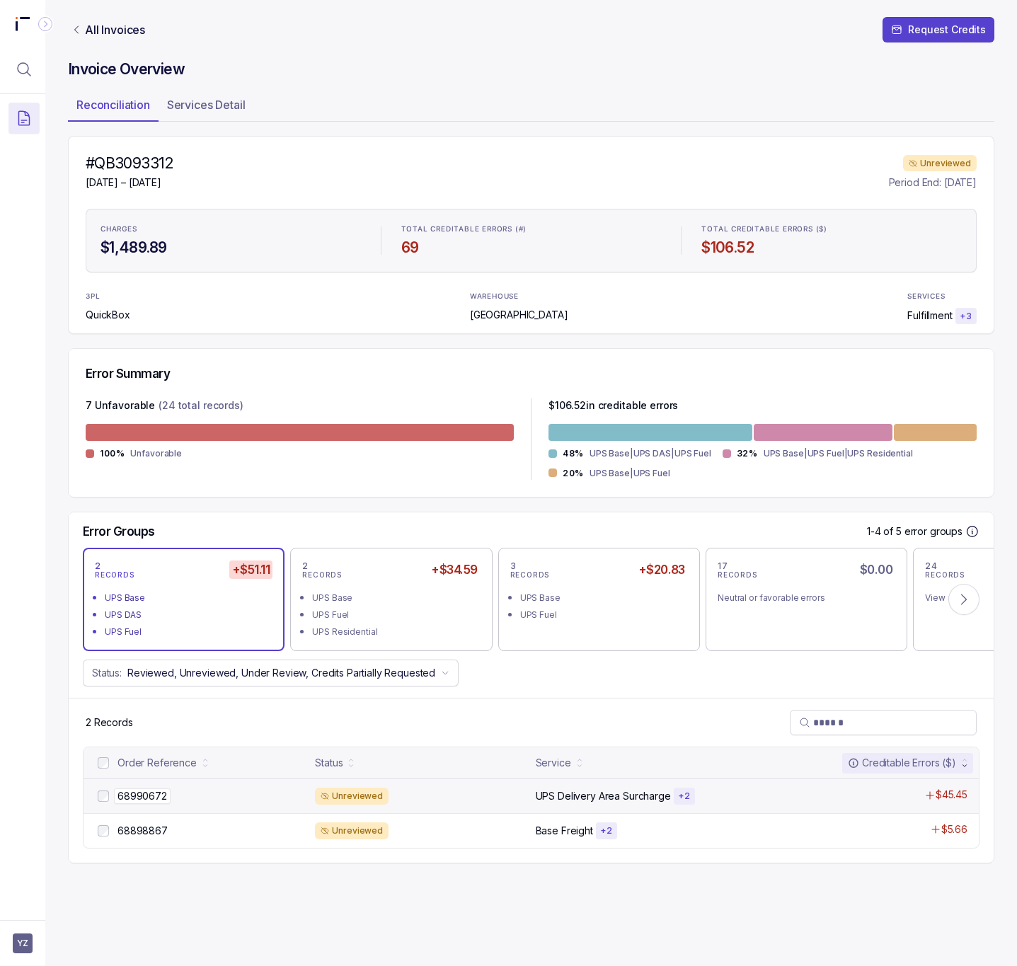
click at [132, 797] on p "68990672" at bounding box center [142, 797] width 57 height 16
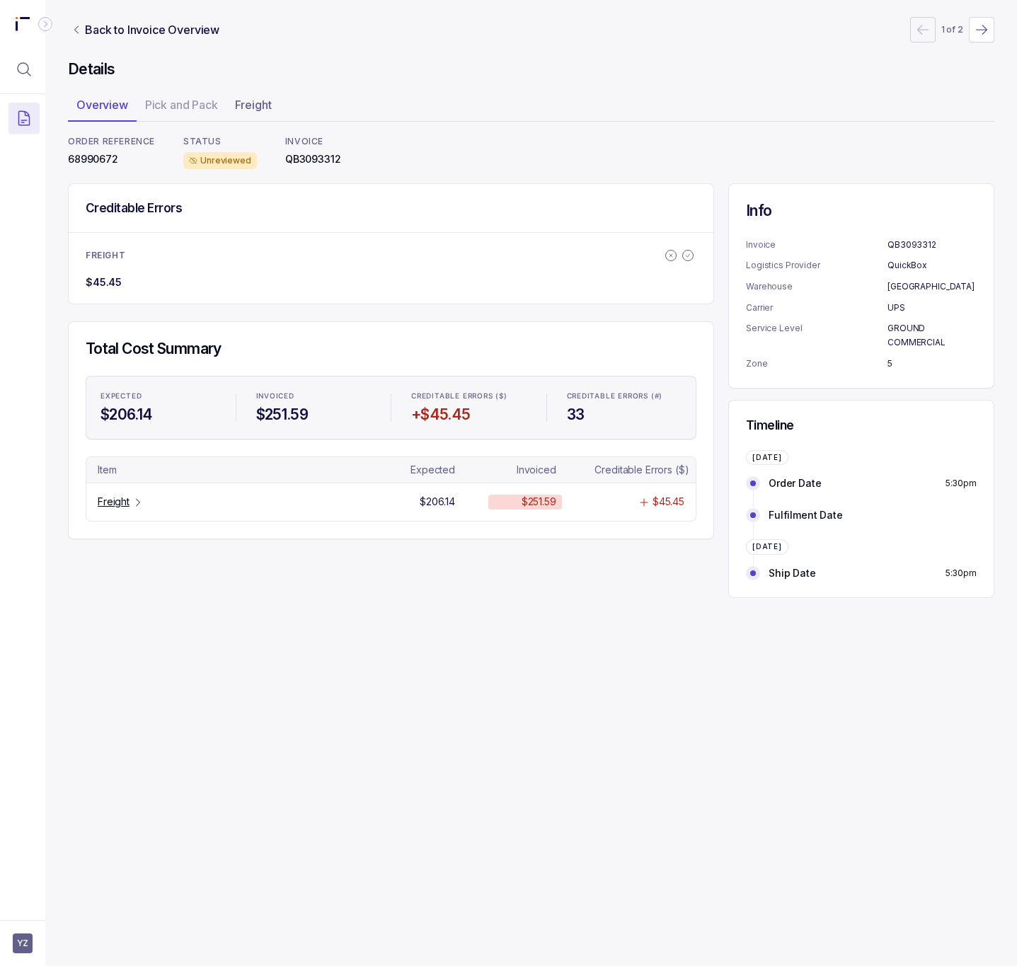
click at [108, 166] on p "68990672" at bounding box center [111, 159] width 87 height 14
click at [106, 161] on p "68990672" at bounding box center [111, 159] width 87 height 14
copy p "68990672"
click at [295, 158] on p "QB3093312" at bounding box center [313, 159] width 56 height 14
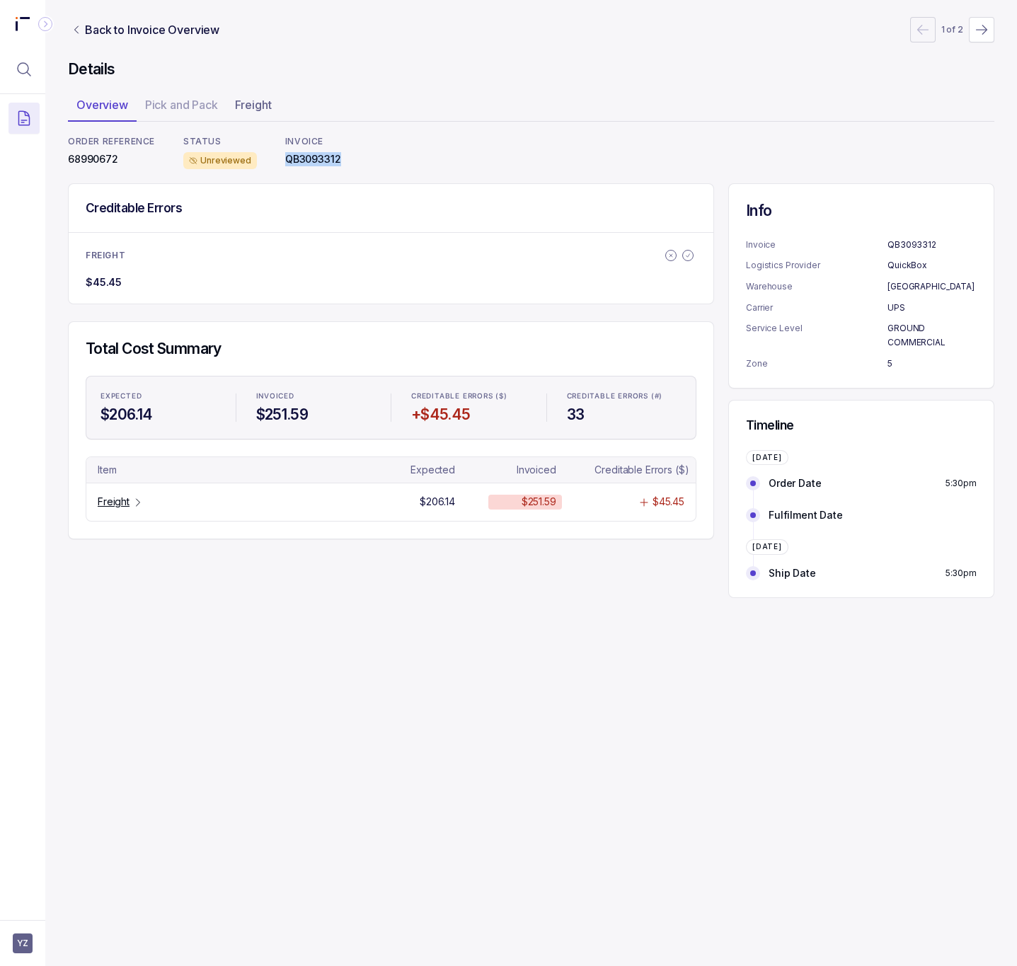
click at [295, 158] on p "QB3093312" at bounding box center [313, 159] width 56 height 14
copy p "QB3093312"
click at [127, 504] on p "Freight" at bounding box center [114, 502] width 32 height 14
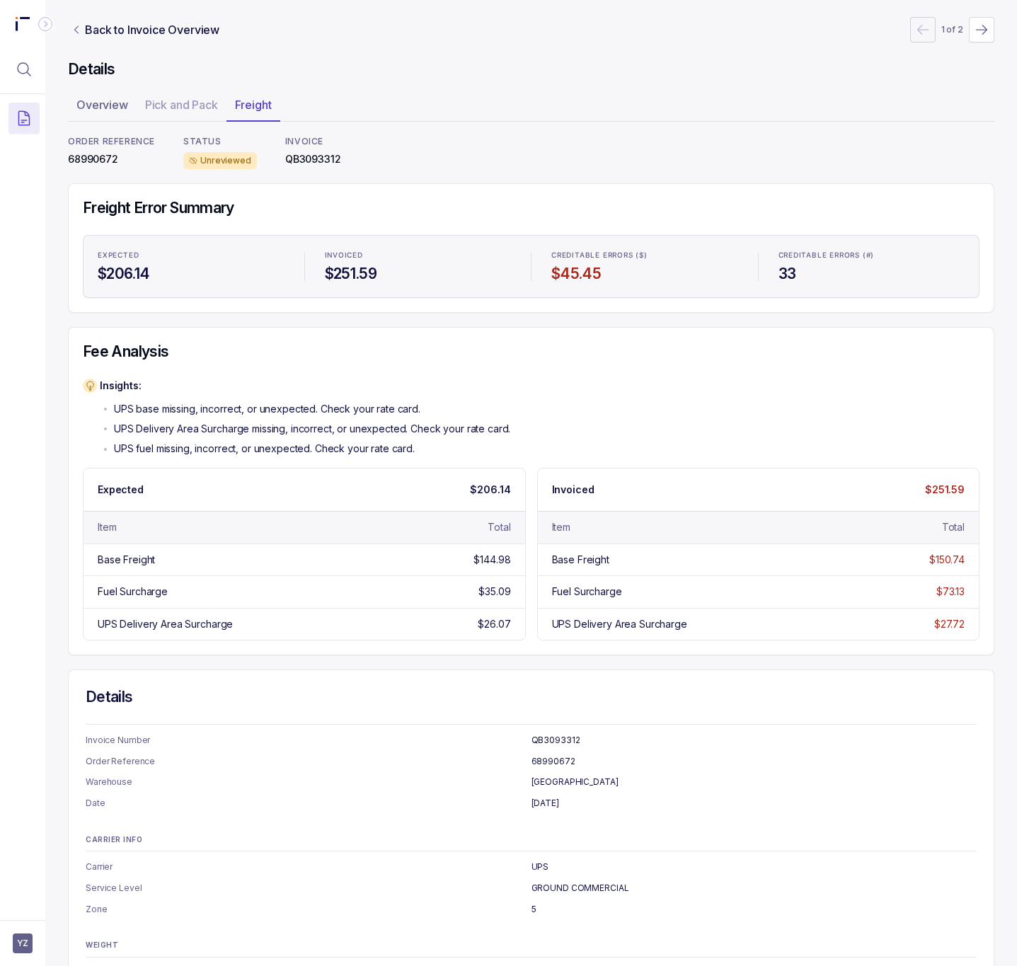
click at [329, 164] on p "QB3093312" at bounding box center [313, 159] width 56 height 14
copy p "QB3093312"
click at [107, 156] on p "68990672" at bounding box center [111, 159] width 87 height 14
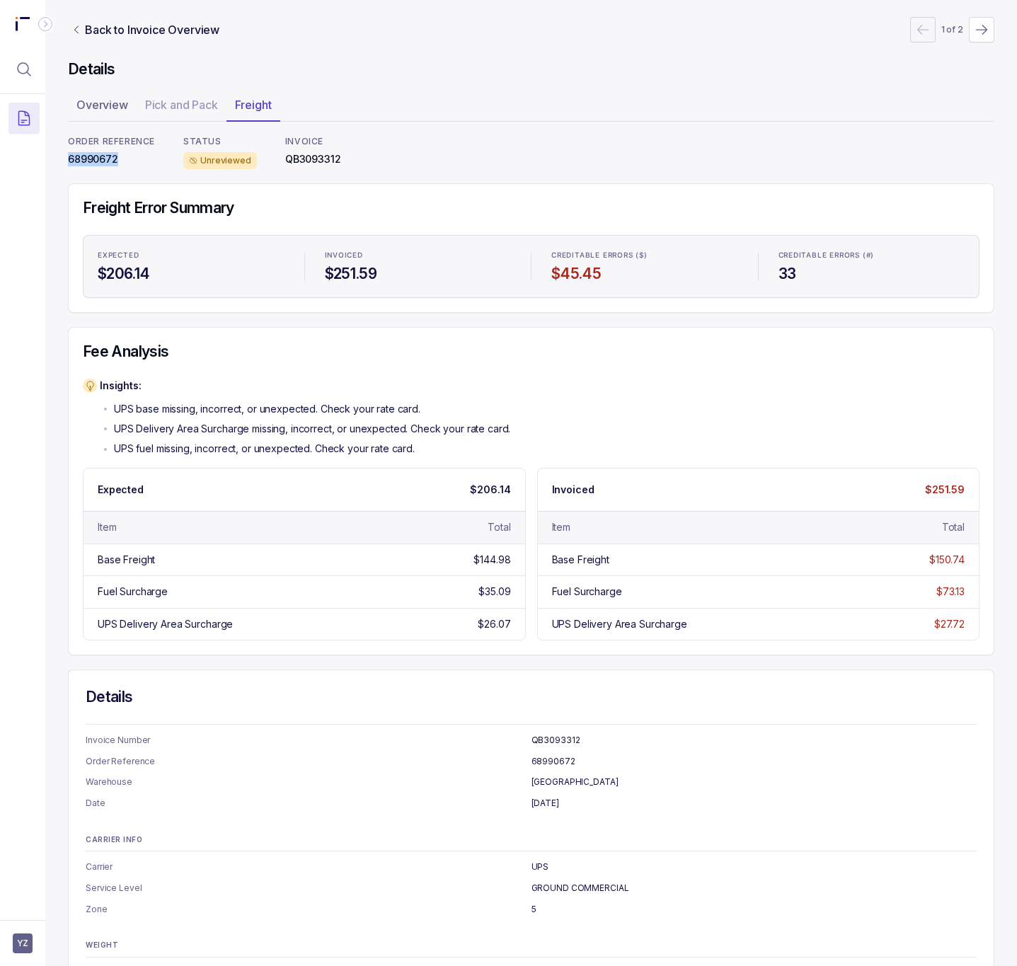
copy p "68990672"
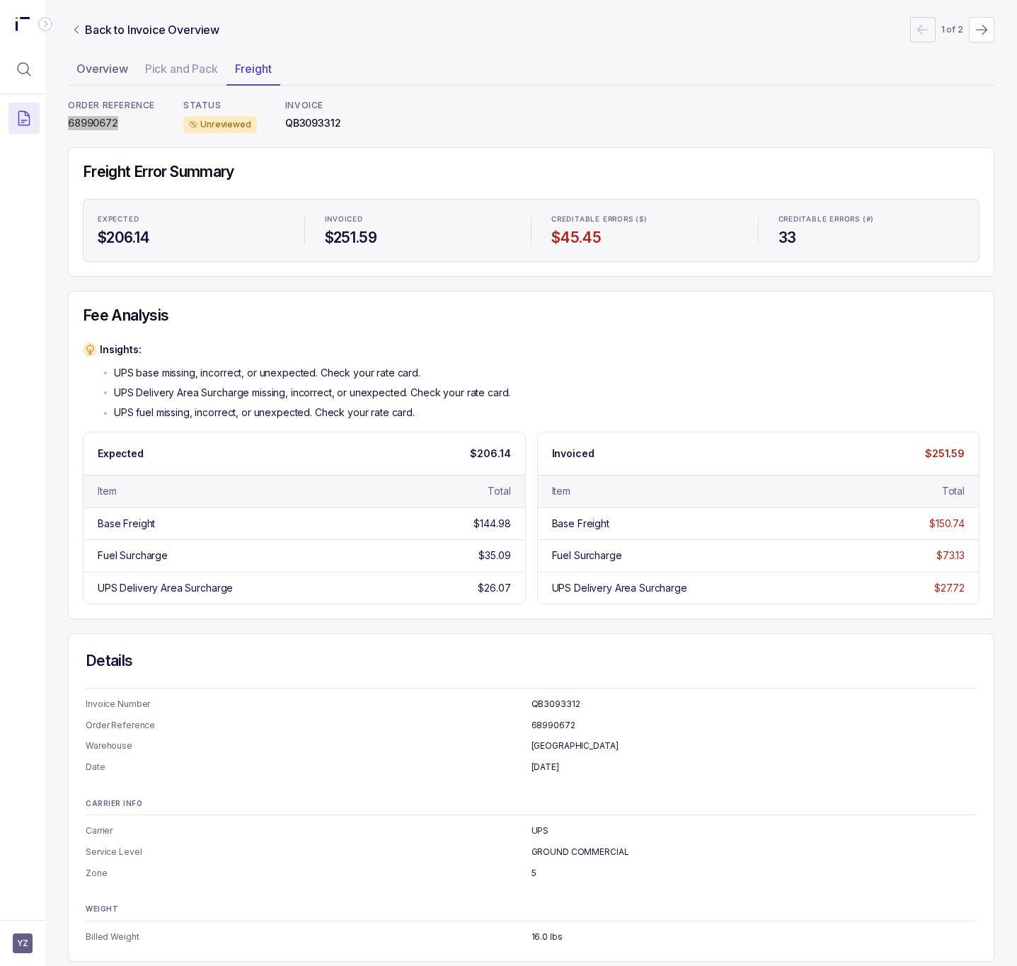
scroll to position [55, 0]
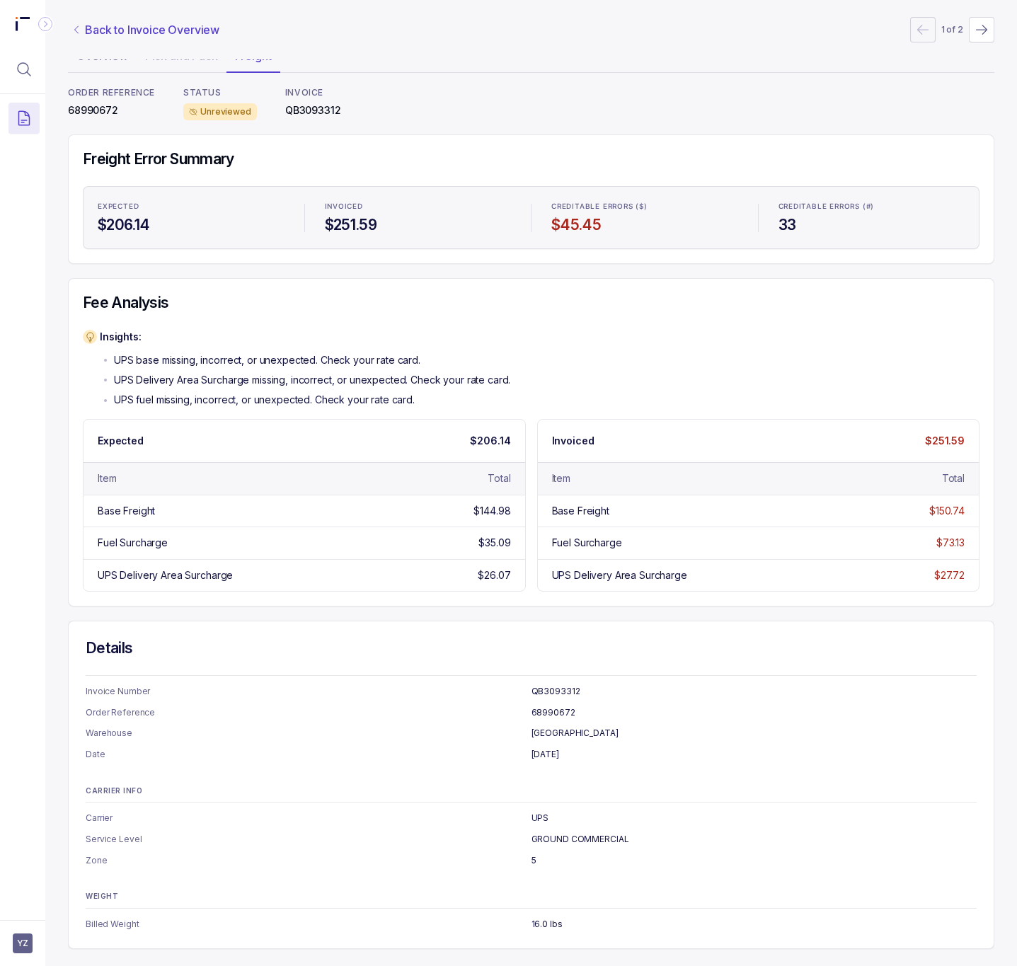
click at [149, 24] on p "Back to Invoice Overview" at bounding box center [152, 29] width 135 height 17
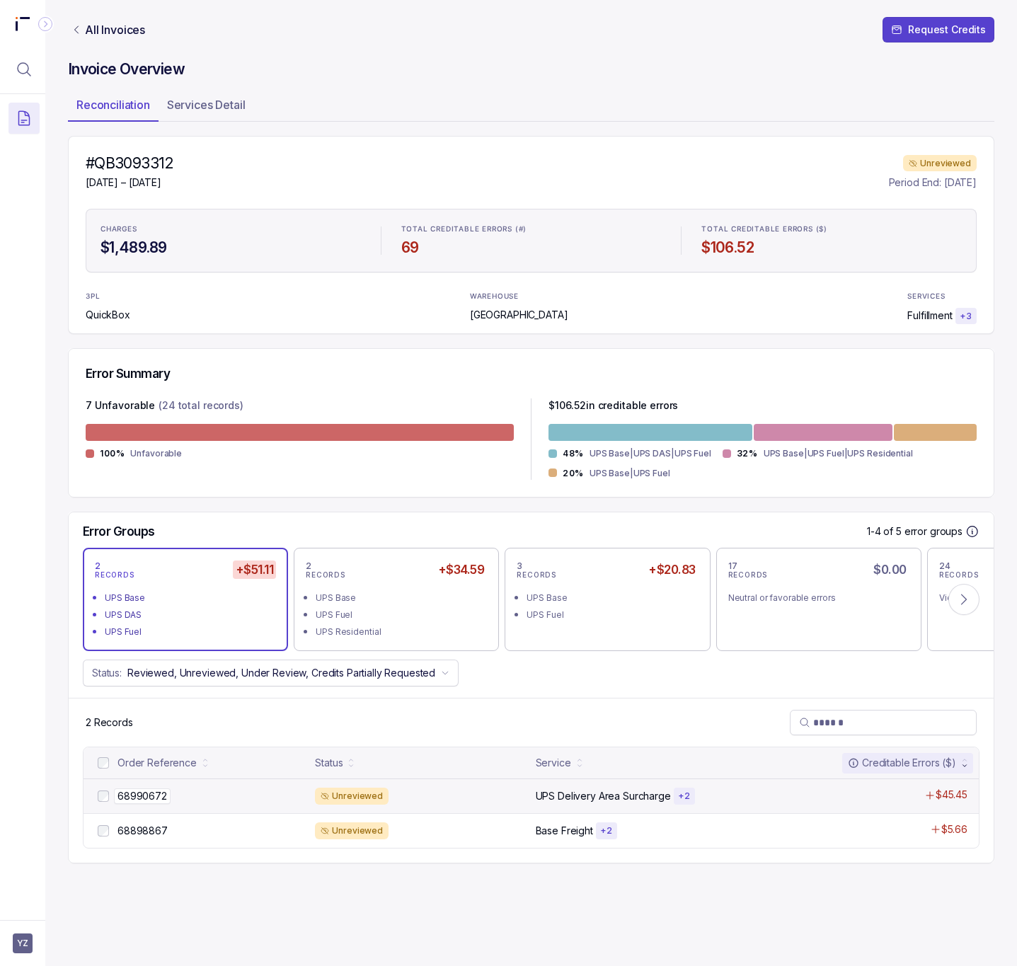
click at [155, 803] on p "68990672" at bounding box center [142, 797] width 57 height 16
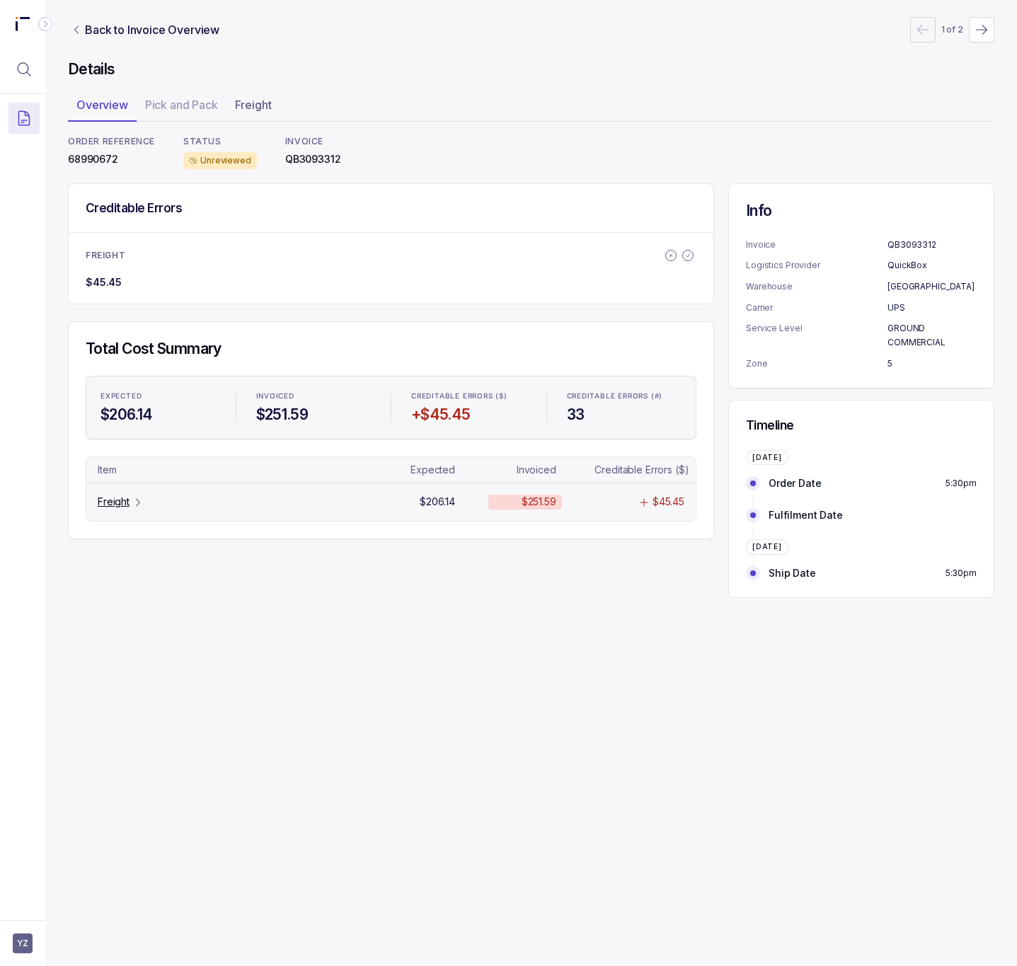
click at [134, 508] on icon "Table Cell-link 0" at bounding box center [137, 502] width 11 height 11
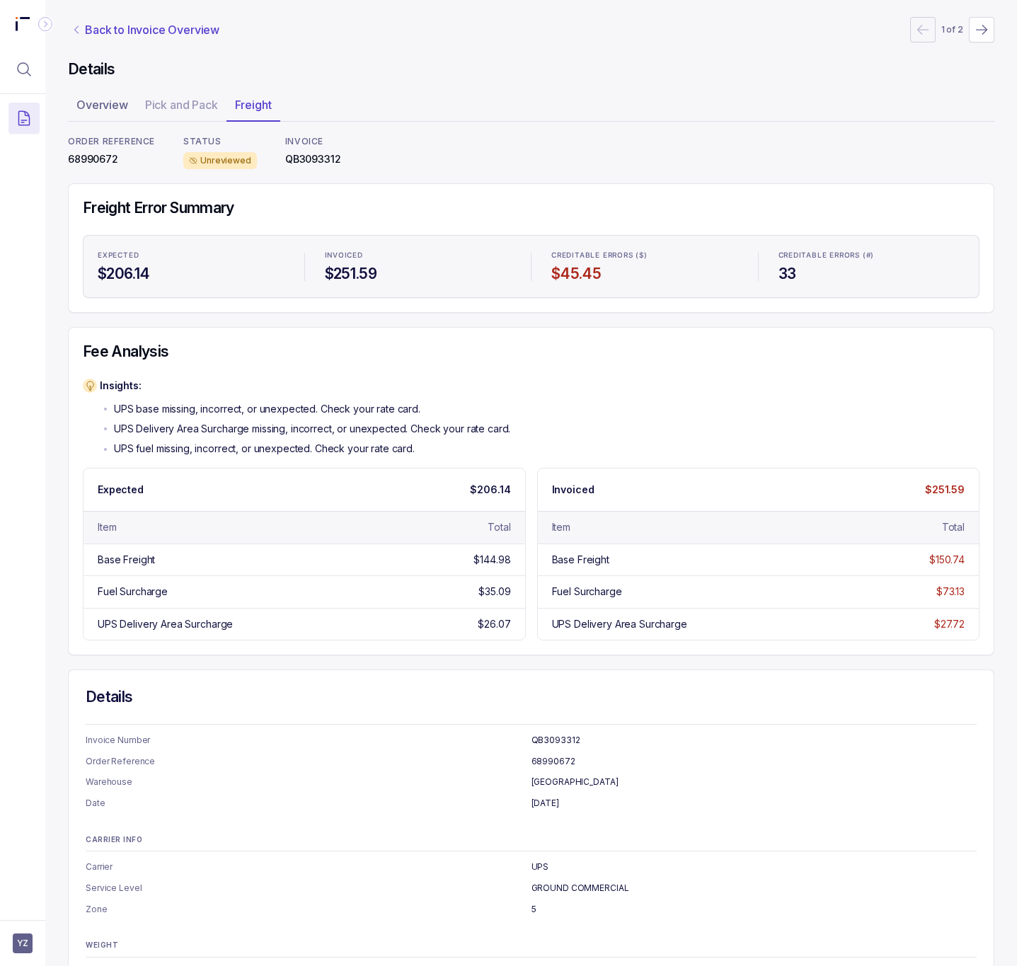
click at [151, 22] on p "Back to Invoice Overview" at bounding box center [152, 29] width 135 height 17
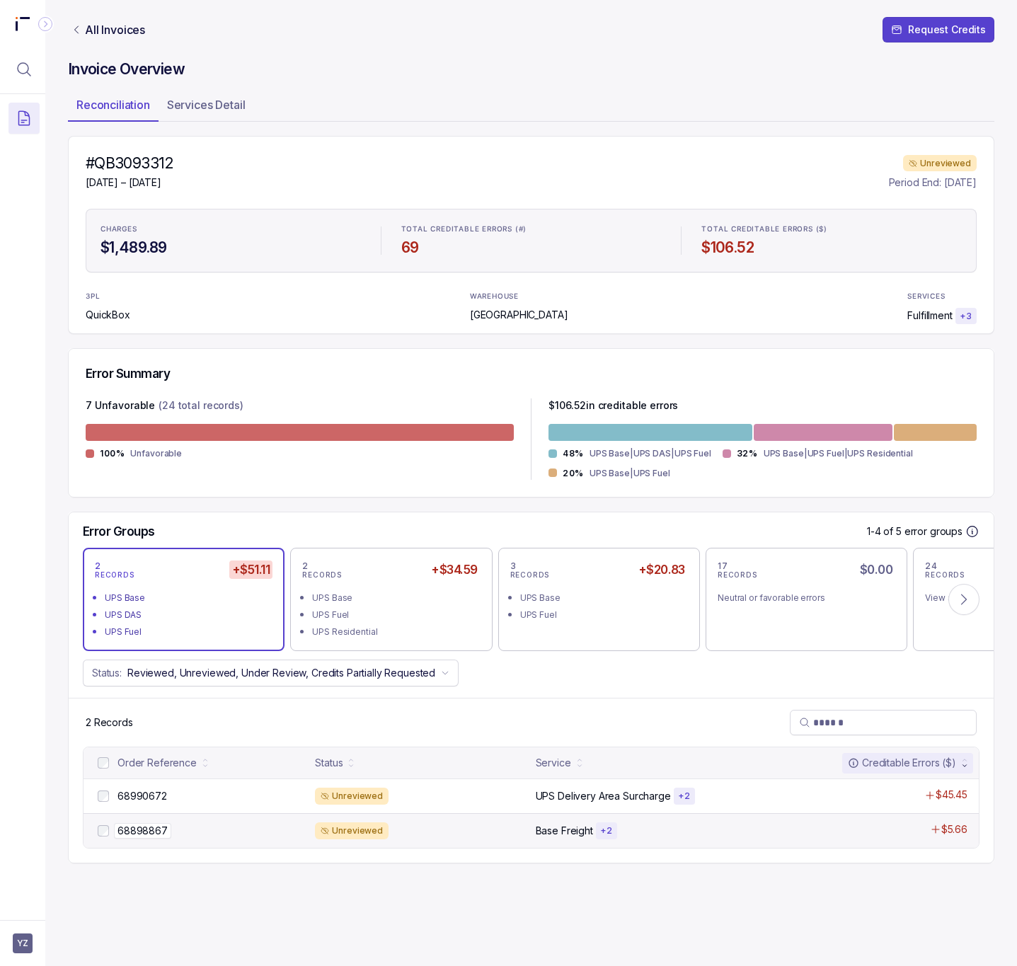
click at [158, 833] on p "68898867" at bounding box center [142, 831] width 57 height 16
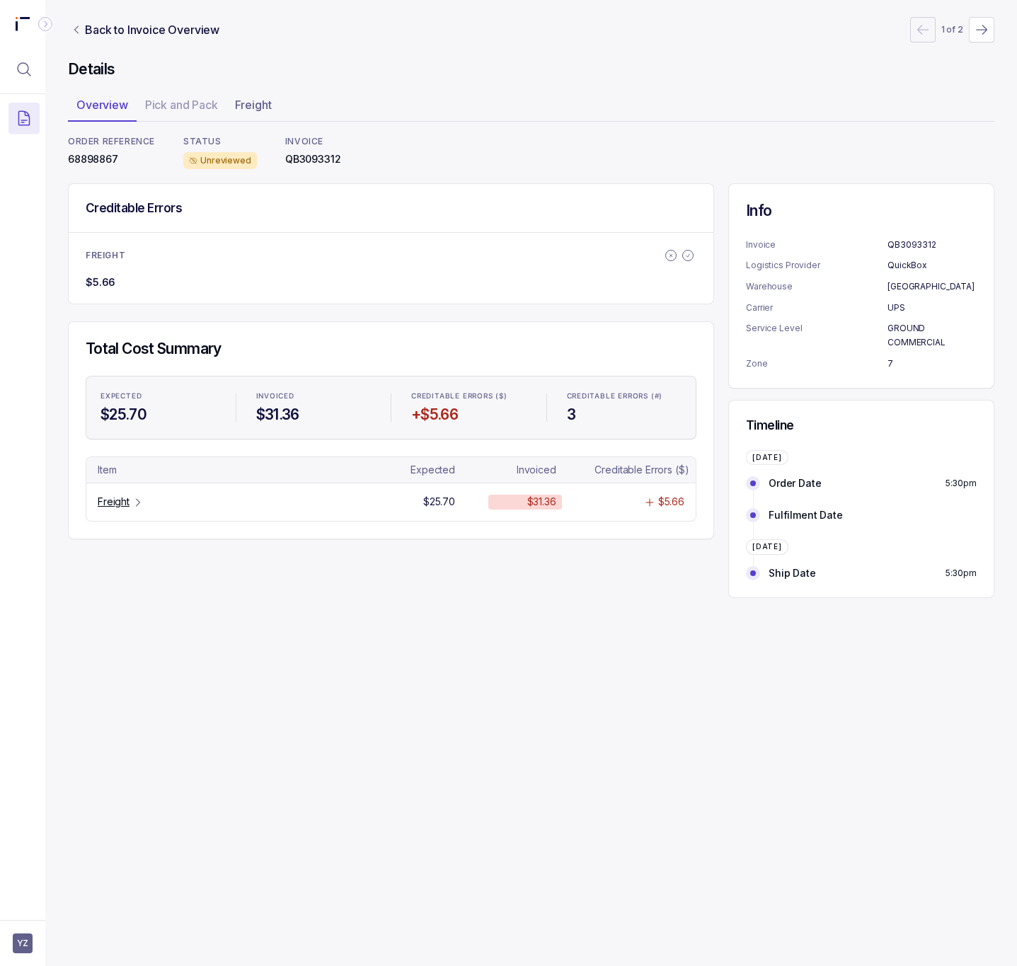
click at [104, 161] on p "68898867" at bounding box center [111, 159] width 87 height 14
copy p "68898867"
click at [113, 500] on p "Freight" at bounding box center [114, 502] width 32 height 14
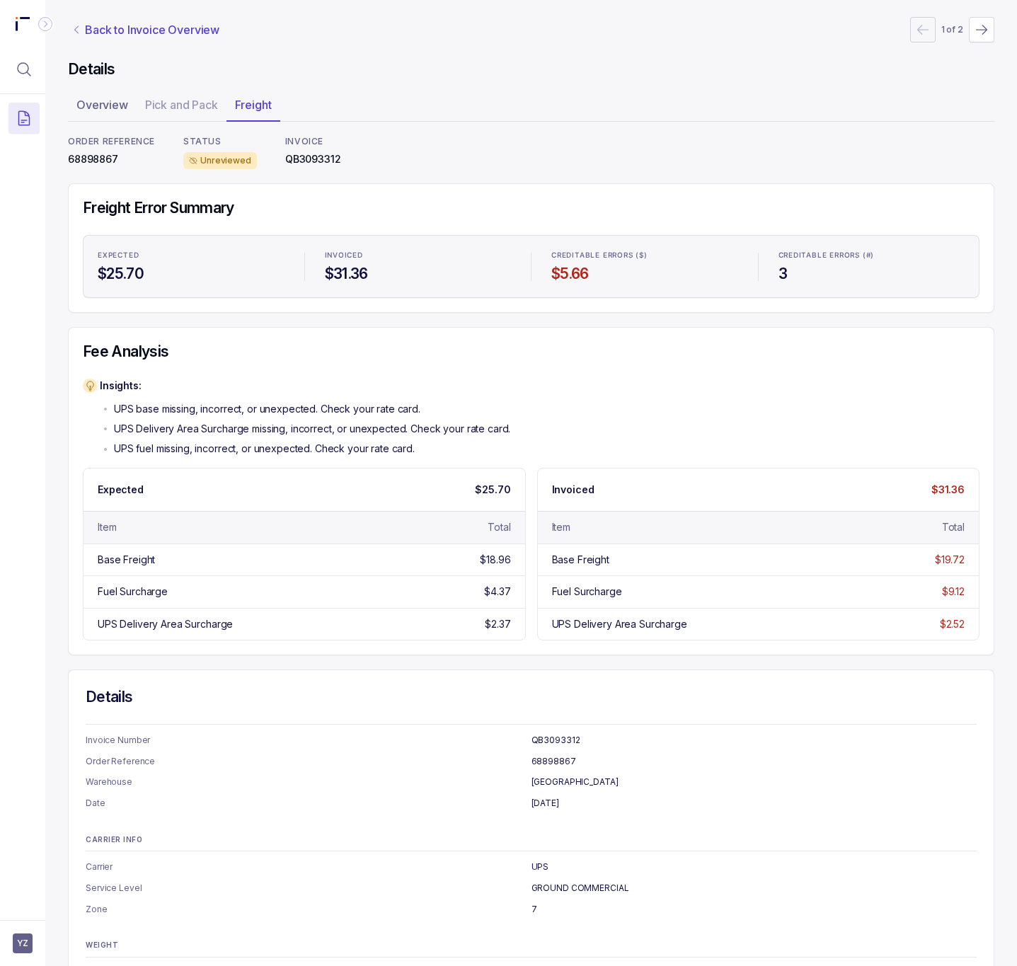
click at [113, 30] on p "Back to Invoice Overview" at bounding box center [152, 29] width 135 height 17
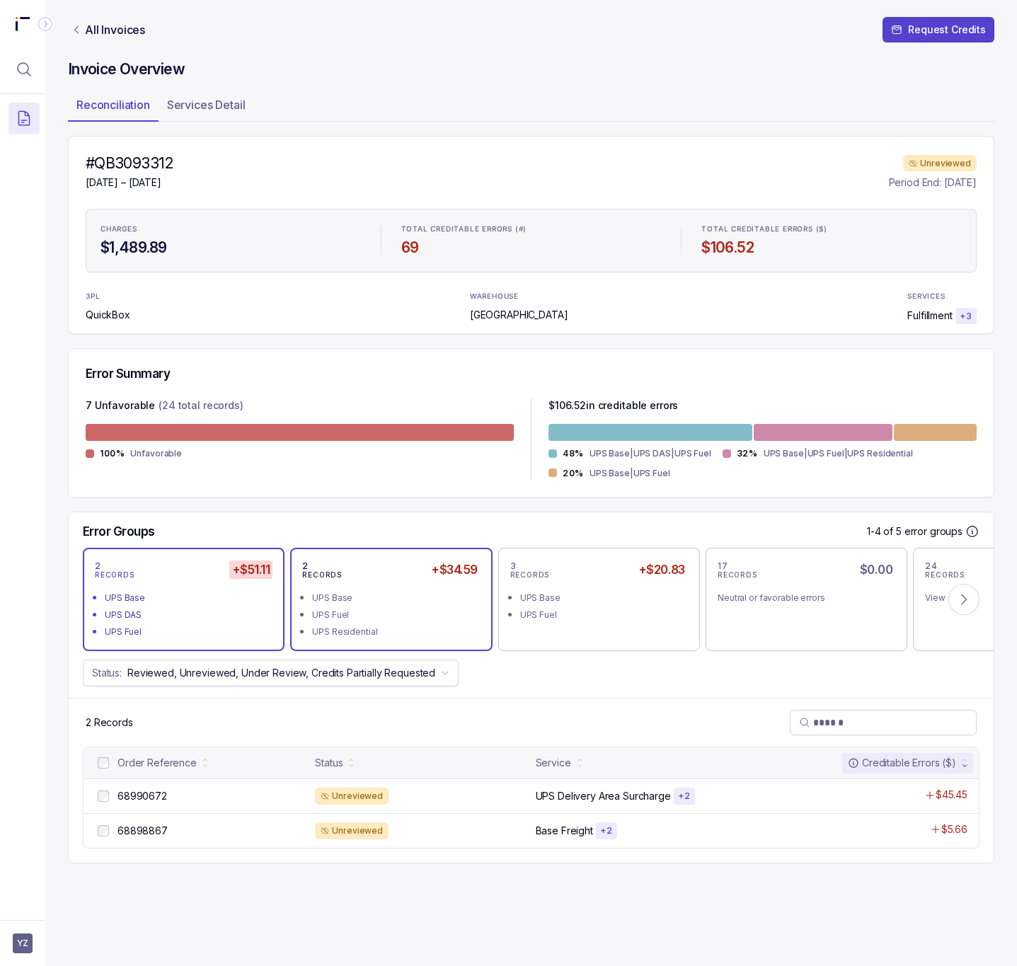
click at [415, 623] on li "UPS Residential" at bounding box center [401, 630] width 178 height 17
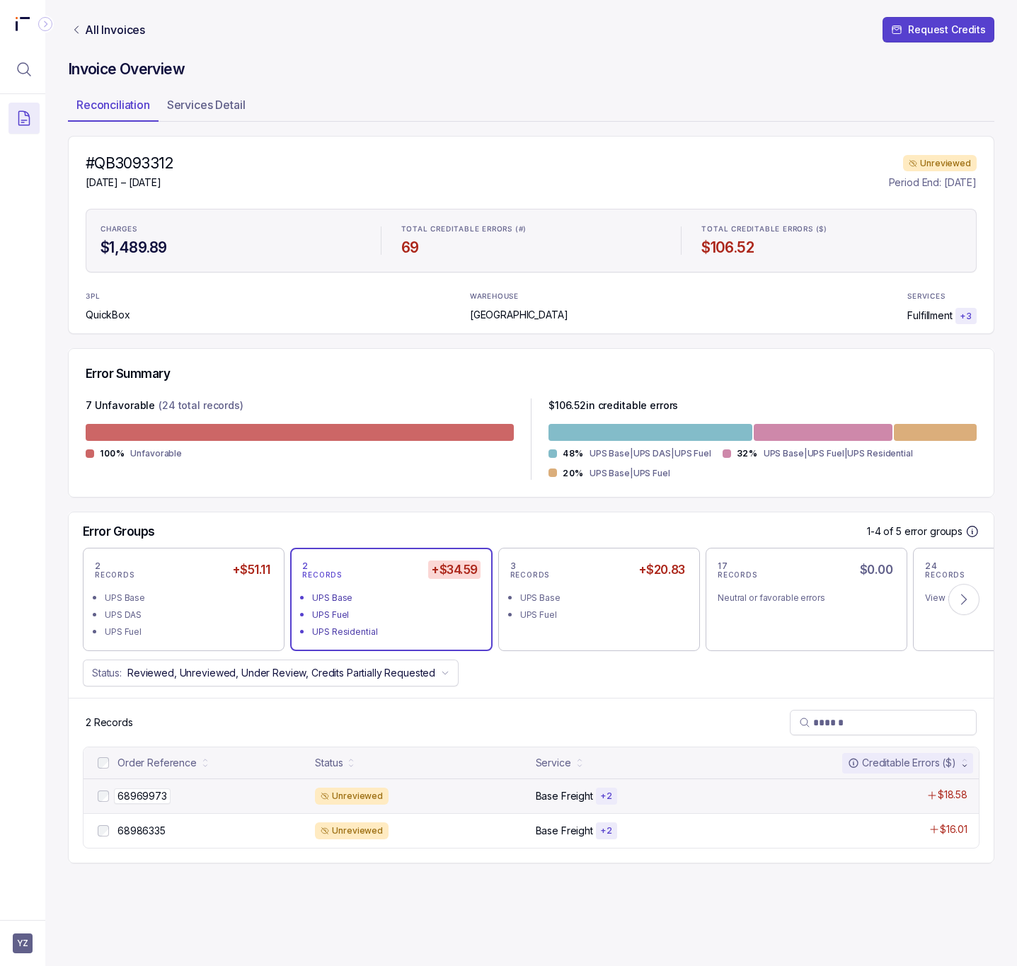
click at [154, 801] on p "68969973" at bounding box center [142, 797] width 57 height 16
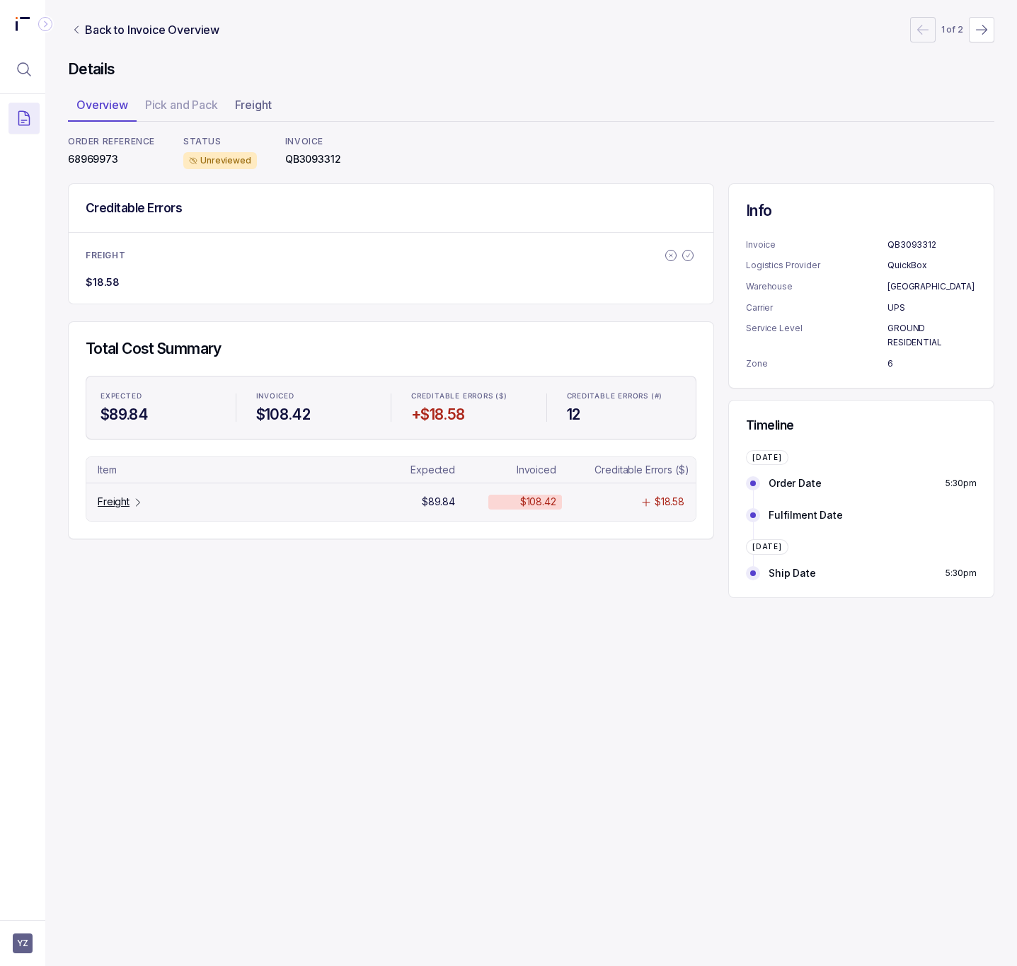
click at [128, 509] on p "Freight" at bounding box center [114, 502] width 32 height 14
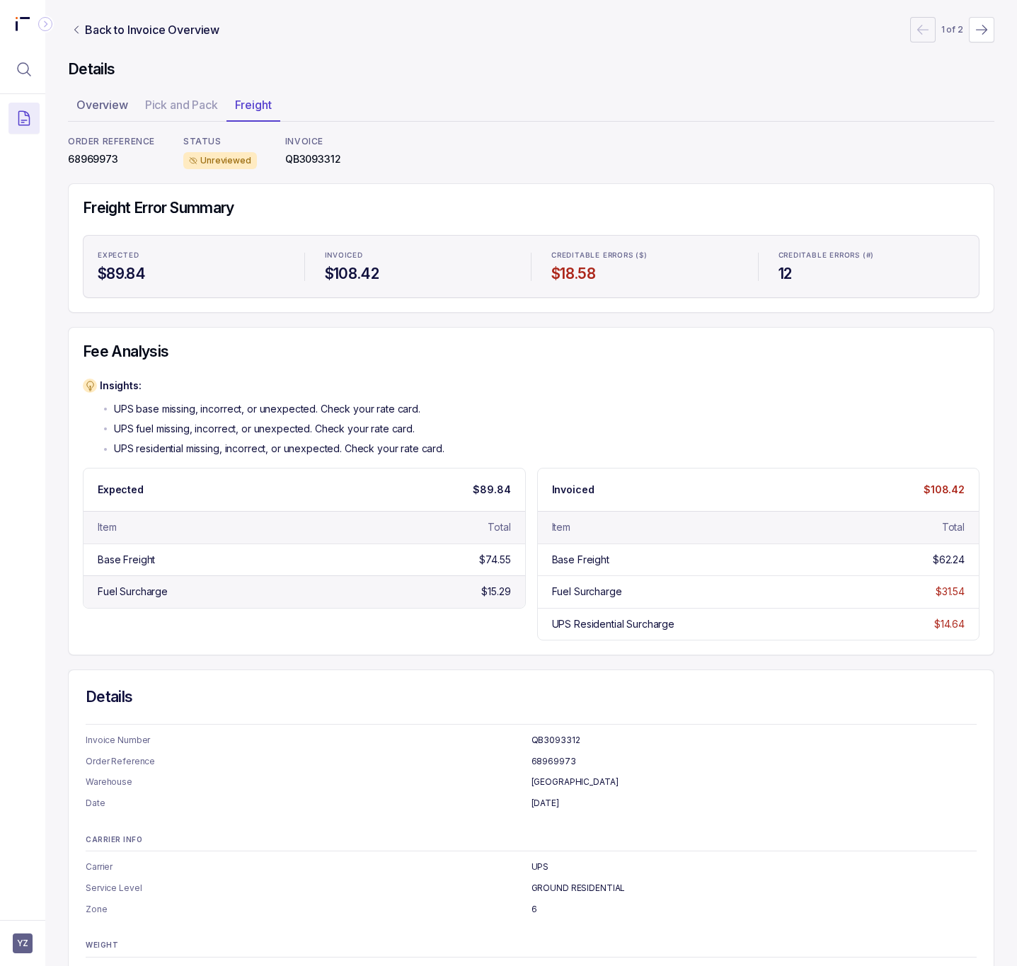
scroll to position [55, 0]
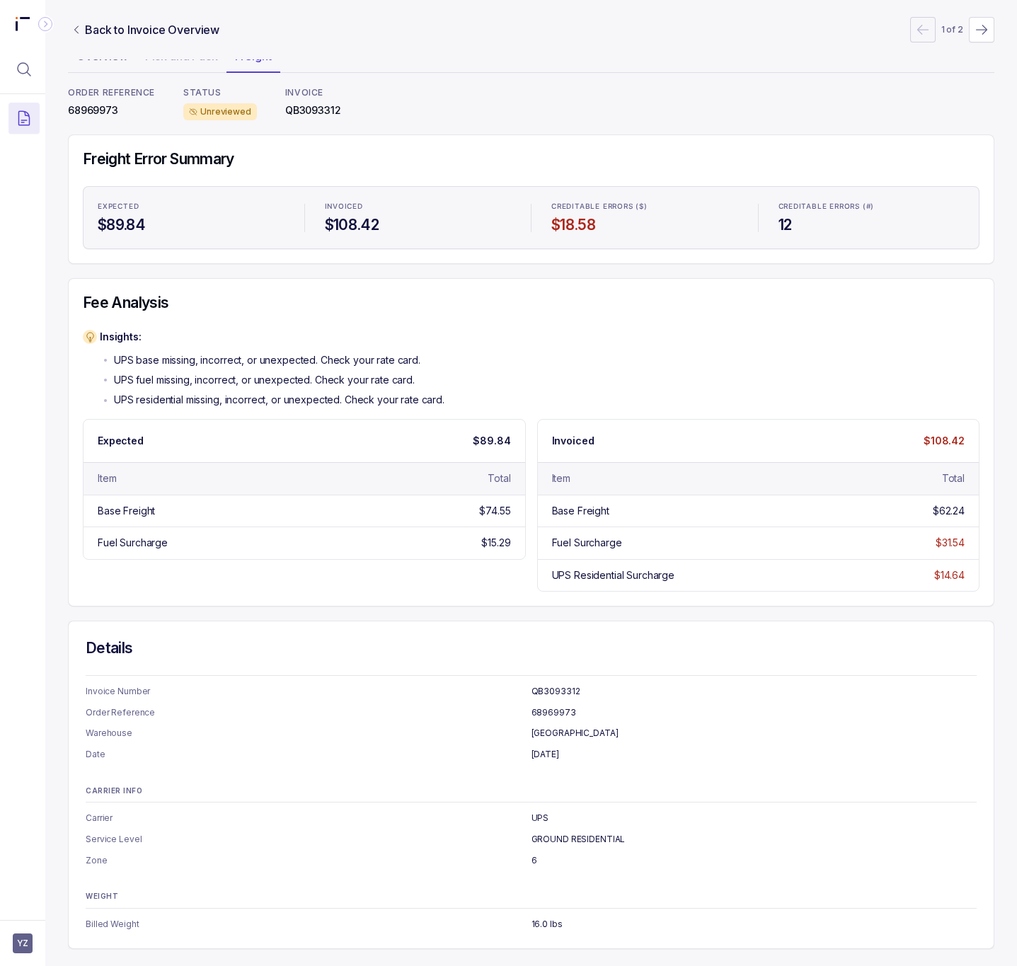
click at [92, 105] on p "68969973" at bounding box center [111, 110] width 87 height 14
copy p "68969973"
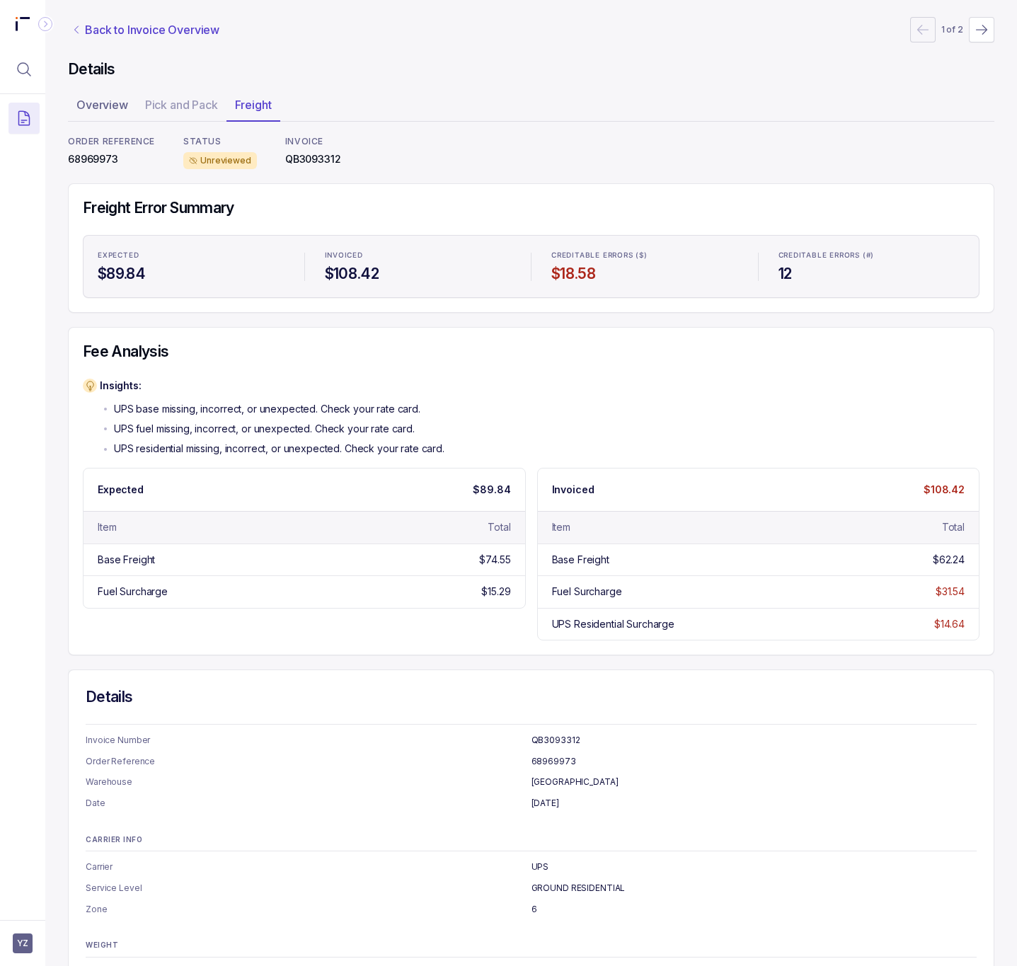
click at [140, 30] on p "Back to Invoice Overview" at bounding box center [152, 29] width 135 height 17
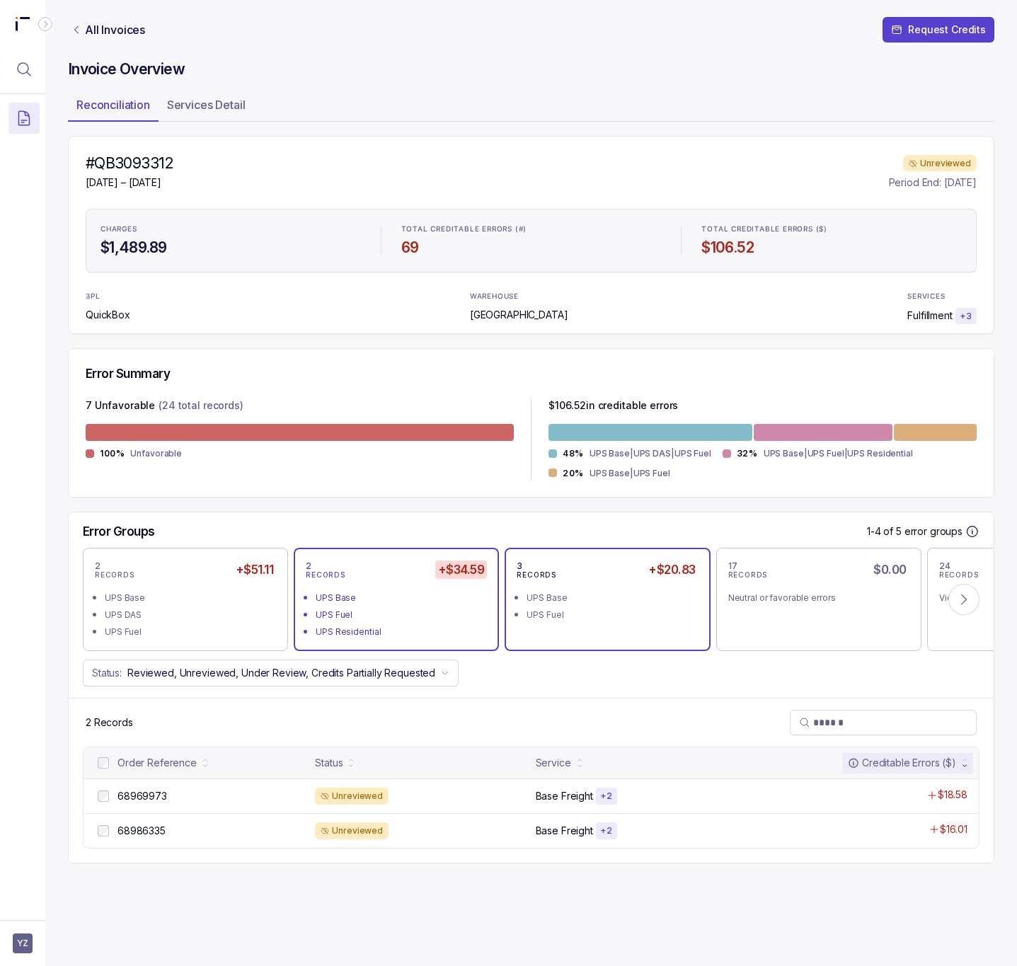
click at [633, 644] on div "3 RECORDS +$20.83 UPS Base UPS Fuel" at bounding box center [607, 599] width 205 height 103
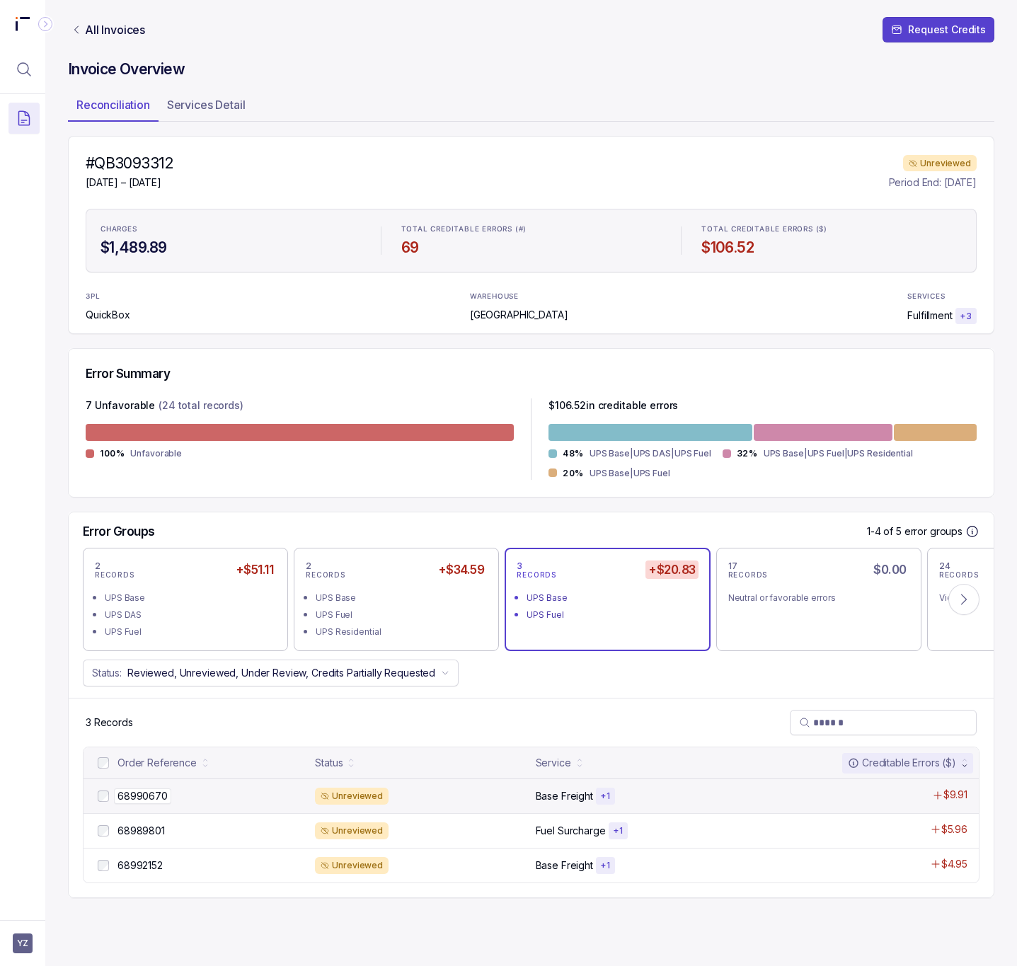
click at [162, 795] on p "68990670" at bounding box center [142, 797] width 57 height 16
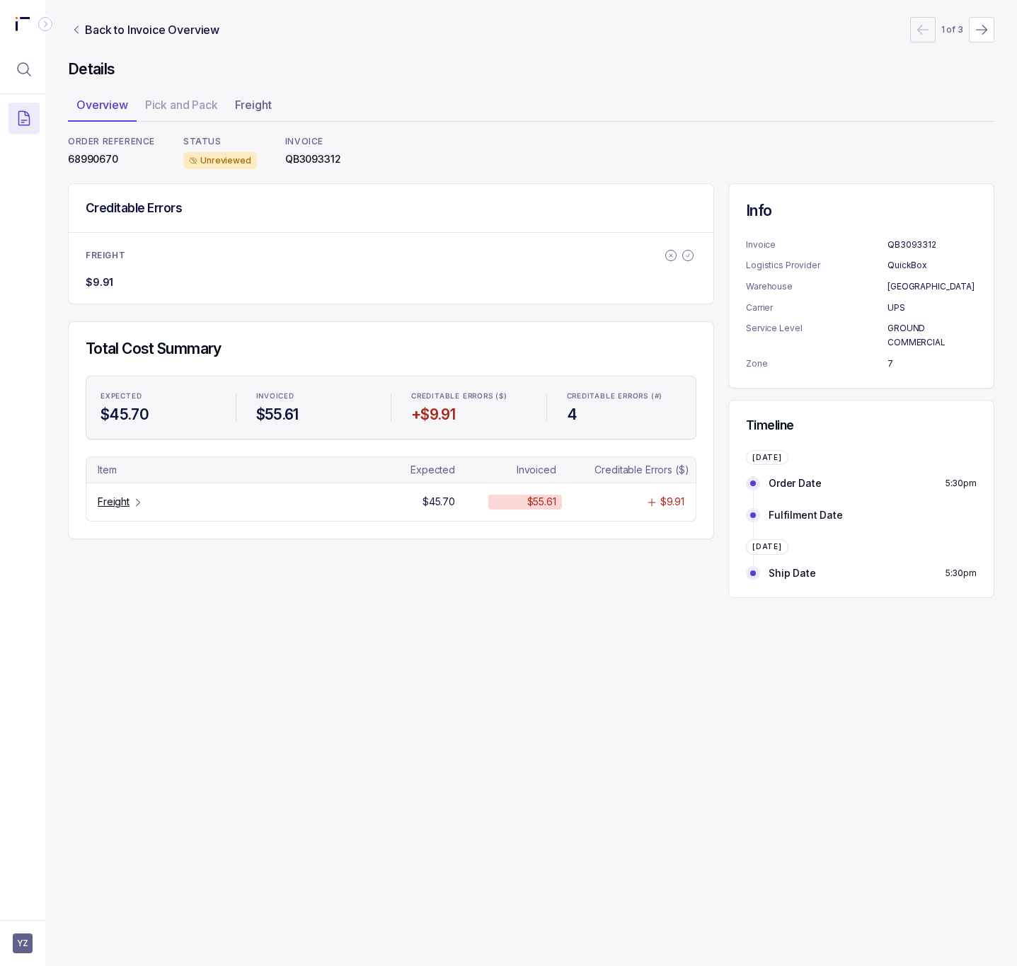
click at [101, 161] on p "68990670" at bounding box center [111, 159] width 87 height 14
click at [117, 501] on p "Freight" at bounding box center [114, 502] width 32 height 14
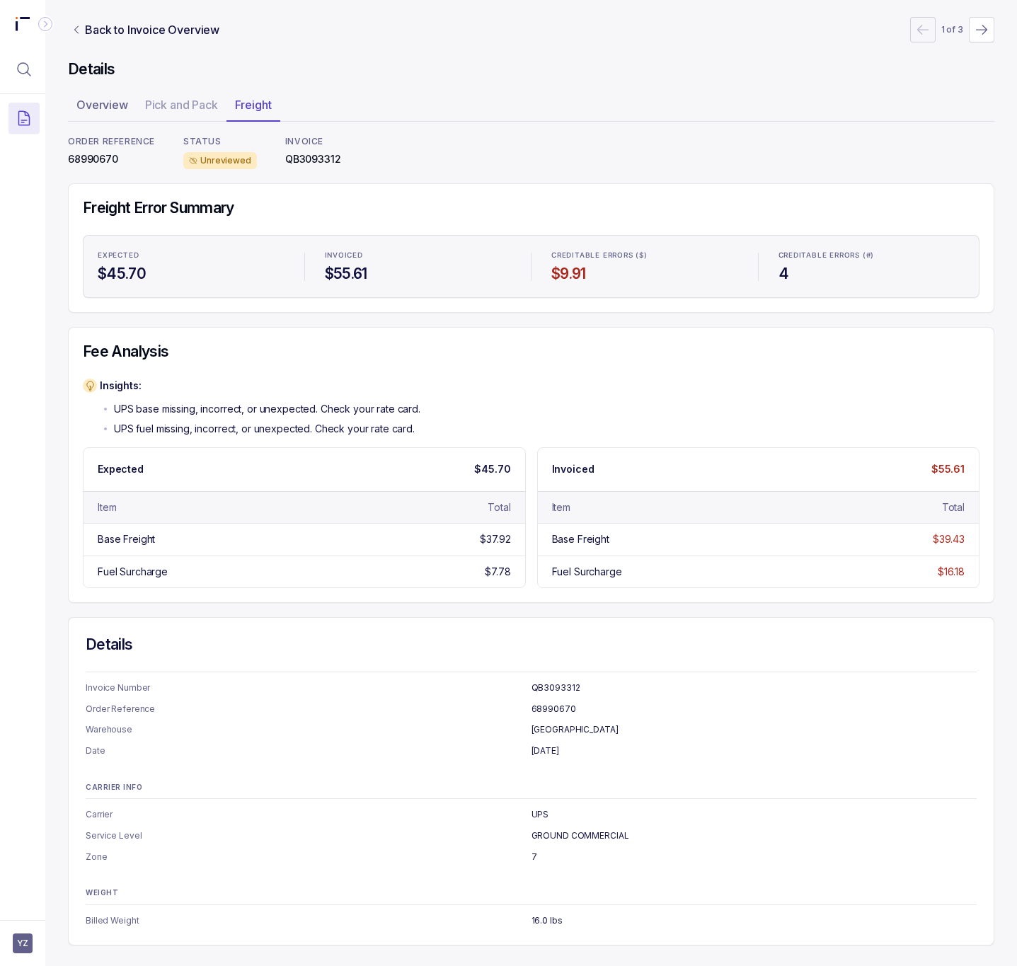
scroll to position [2, 0]
click at [77, 159] on p "68990670" at bounding box center [111, 159] width 87 height 14
click at [153, 40] on nav "Back to Invoice Overview 1 of 3" at bounding box center [531, 29] width 927 height 25
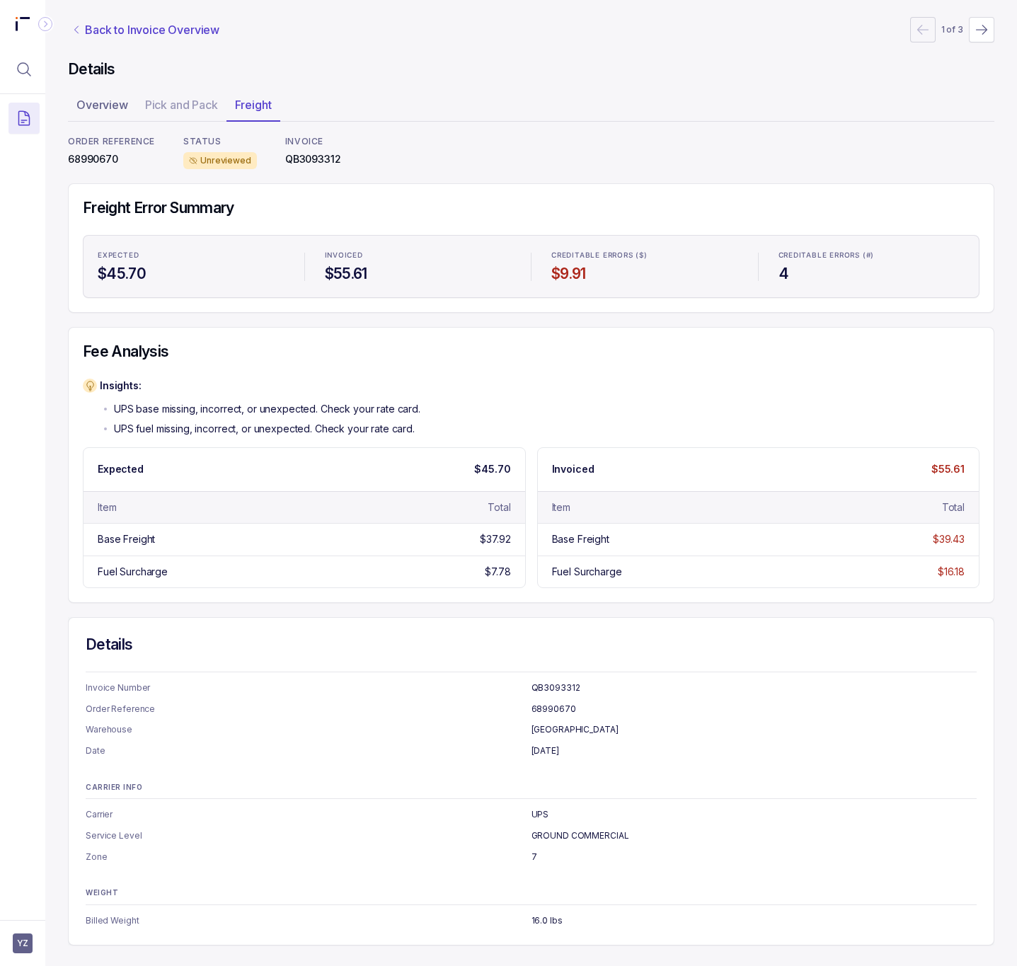
click at [153, 28] on p "Back to Invoice Overview" at bounding box center [152, 29] width 135 height 17
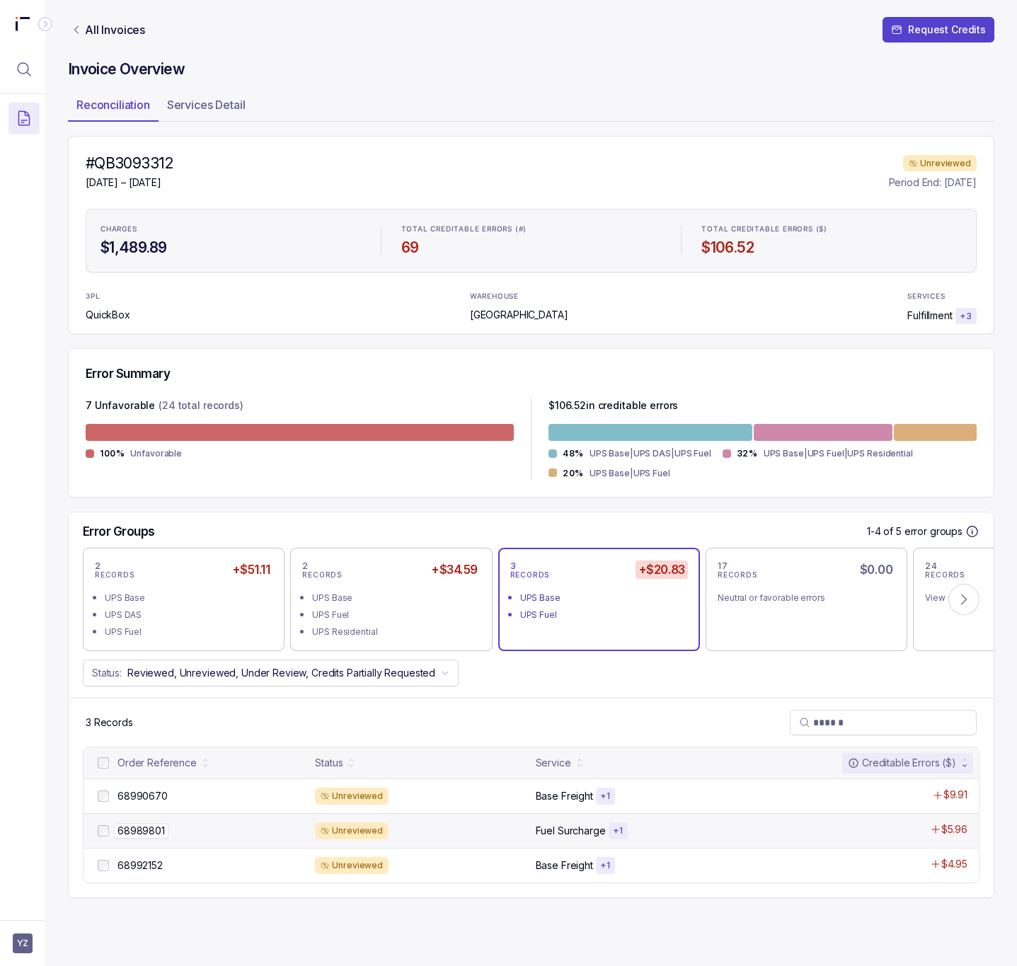
click at [160, 833] on p "68989801" at bounding box center [141, 831] width 55 height 16
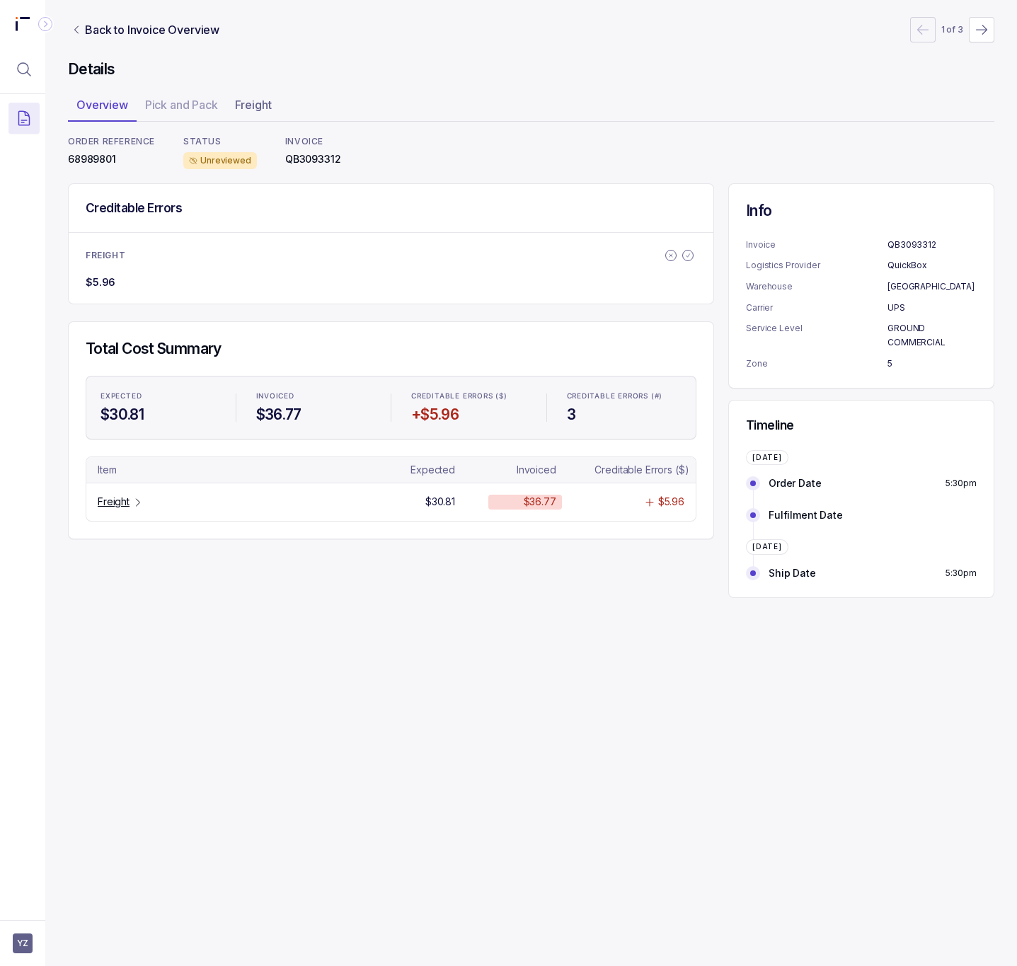
click at [106, 164] on p "68989801" at bounding box center [111, 159] width 87 height 14
click at [137, 508] on icon "Table Cell-link 0" at bounding box center [137, 502] width 11 height 11
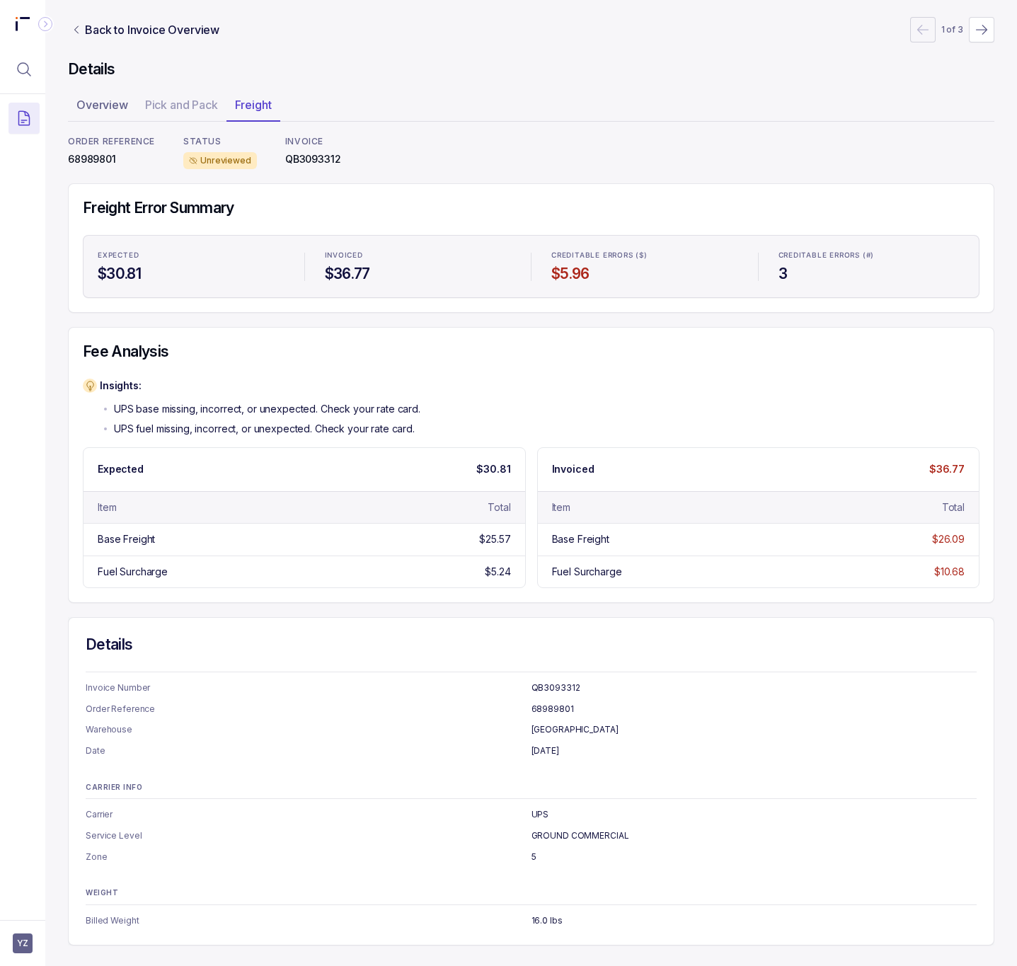
scroll to position [2, 0]
click at [105, 161] on p "68989801" at bounding box center [111, 159] width 87 height 14
click at [126, 30] on p "Back to Invoice Overview" at bounding box center [152, 29] width 135 height 17
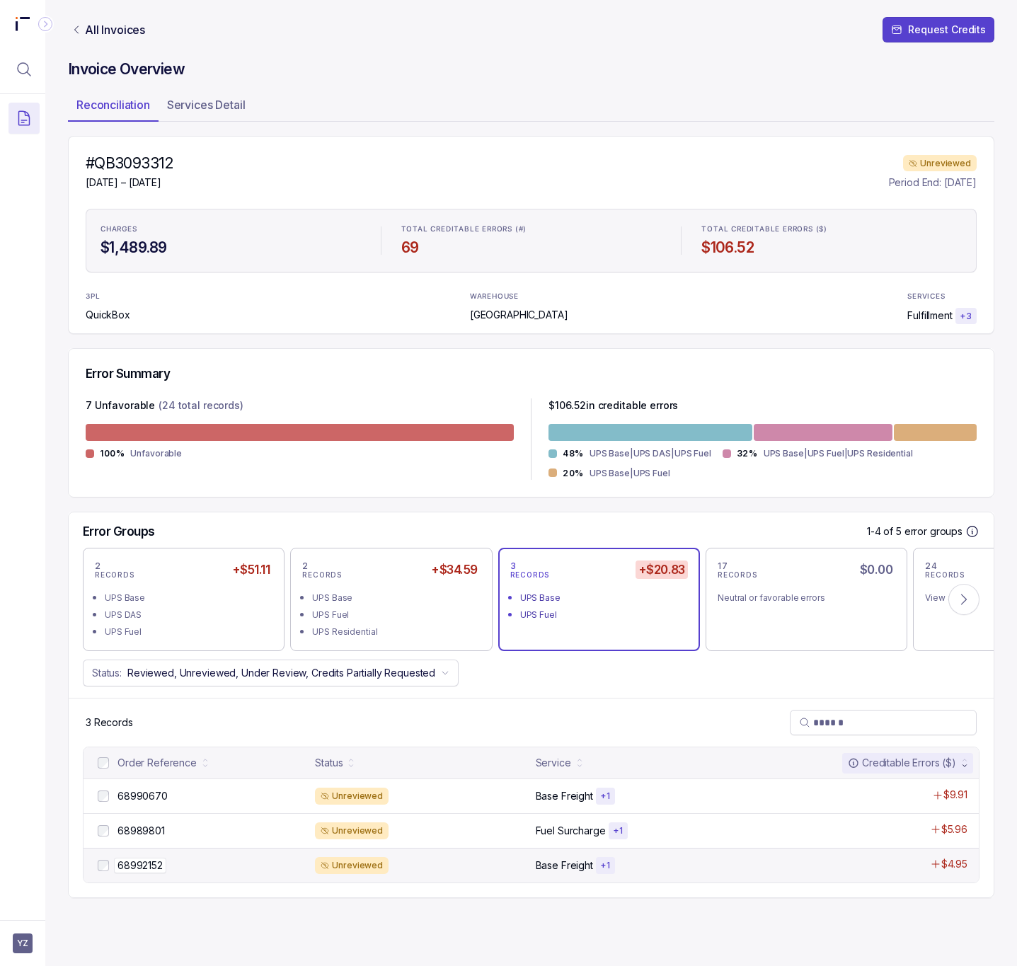
click at [149, 873] on p "68992152" at bounding box center [140, 866] width 52 height 16
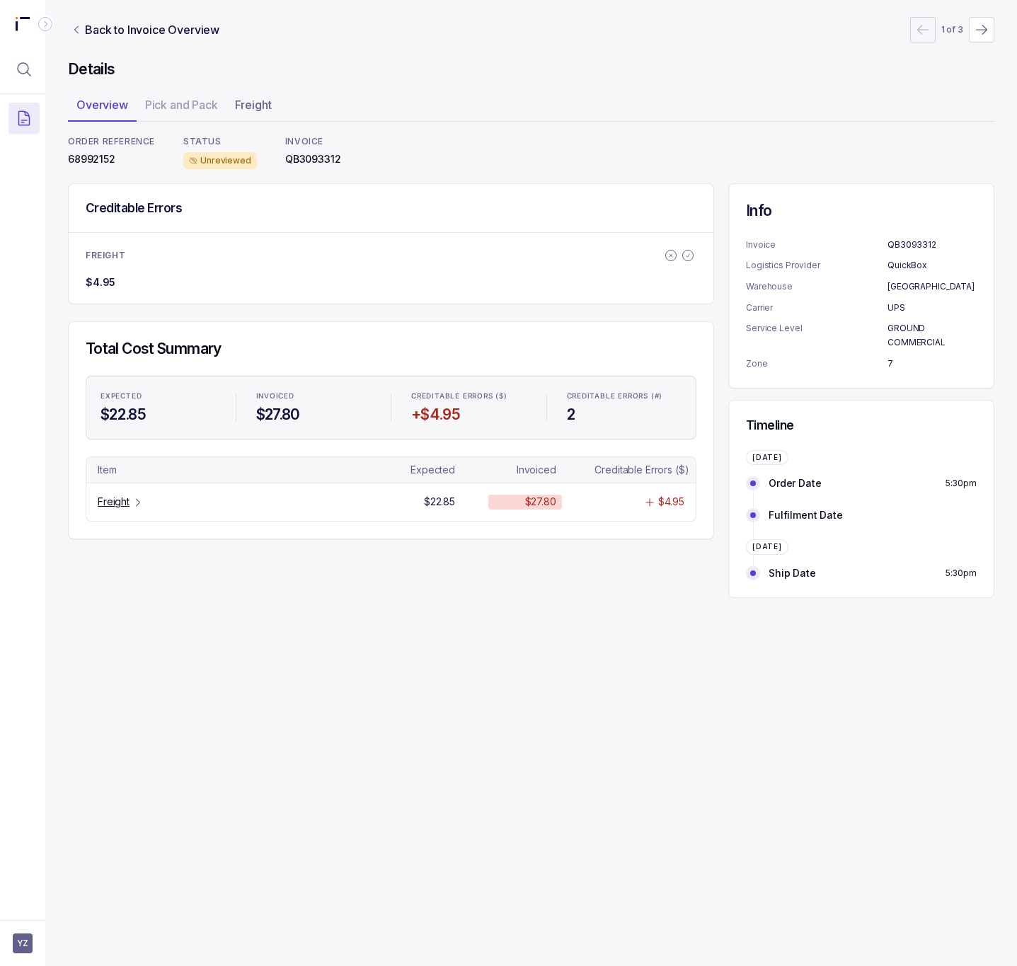
click at [98, 162] on p "68992152" at bounding box center [111, 159] width 87 height 14
click at [121, 506] on p "Freight" at bounding box center [114, 502] width 32 height 14
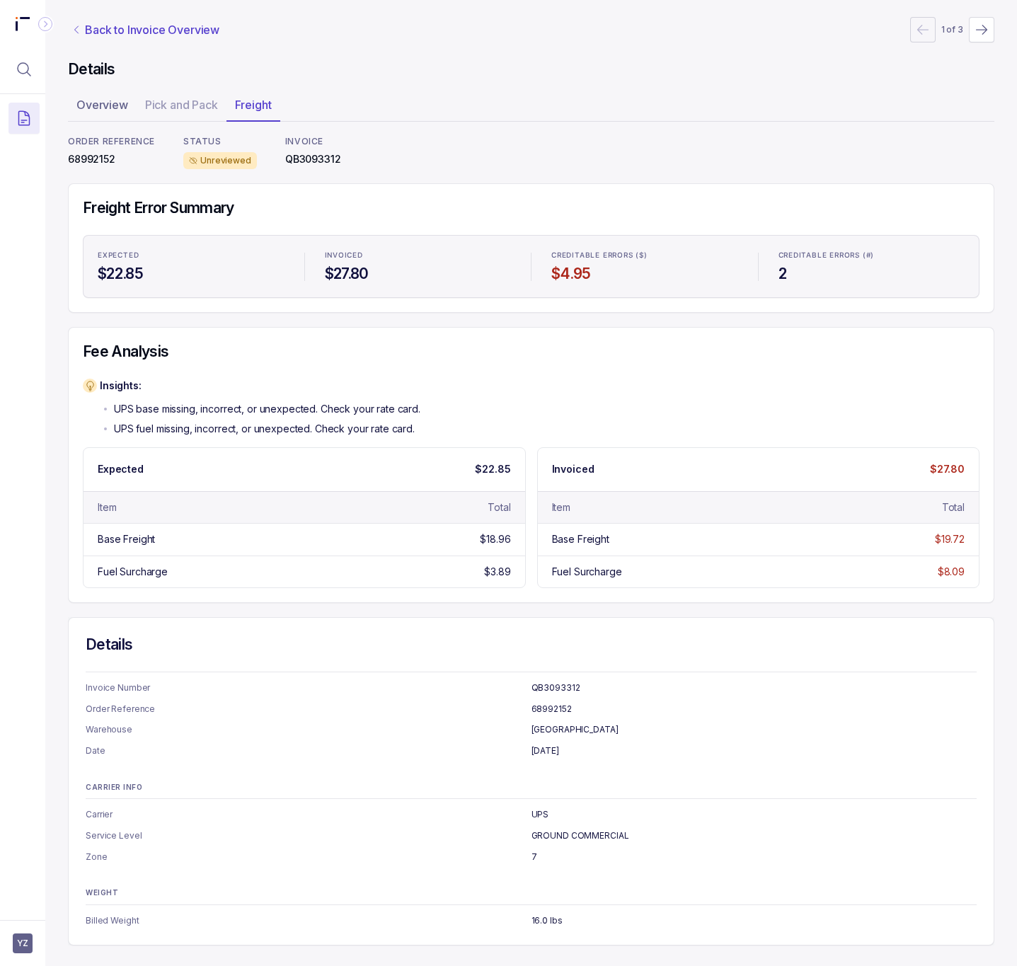
click at [187, 33] on p "Back to Invoice Overview" at bounding box center [152, 29] width 135 height 17
